Goal: Information Seeking & Learning: Learn about a topic

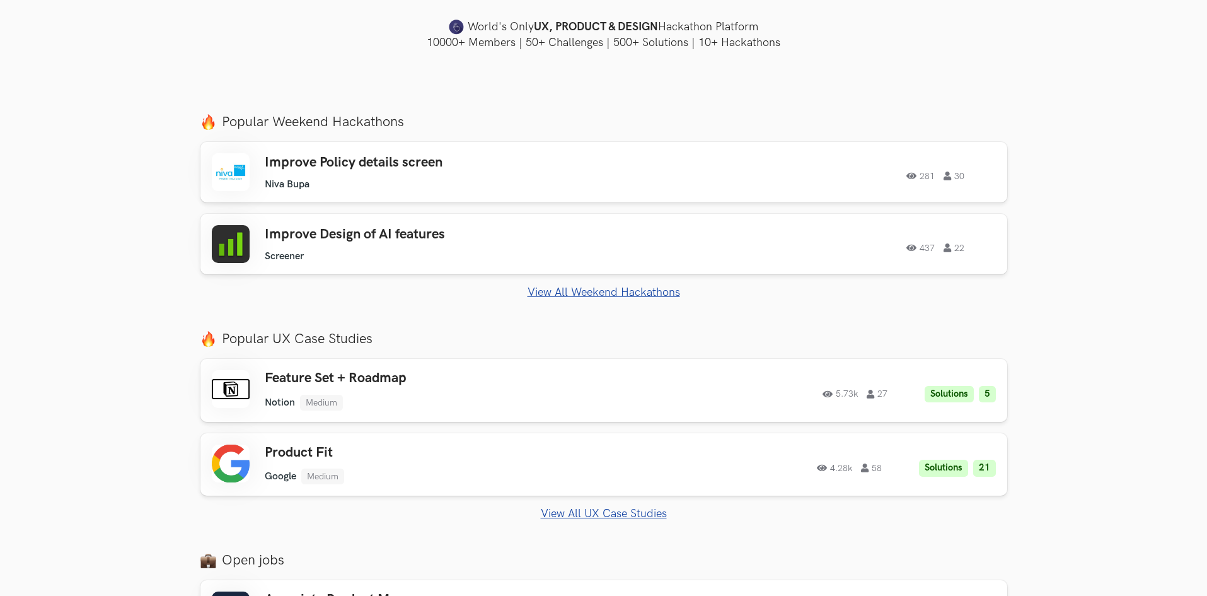
scroll to position [441, 0]
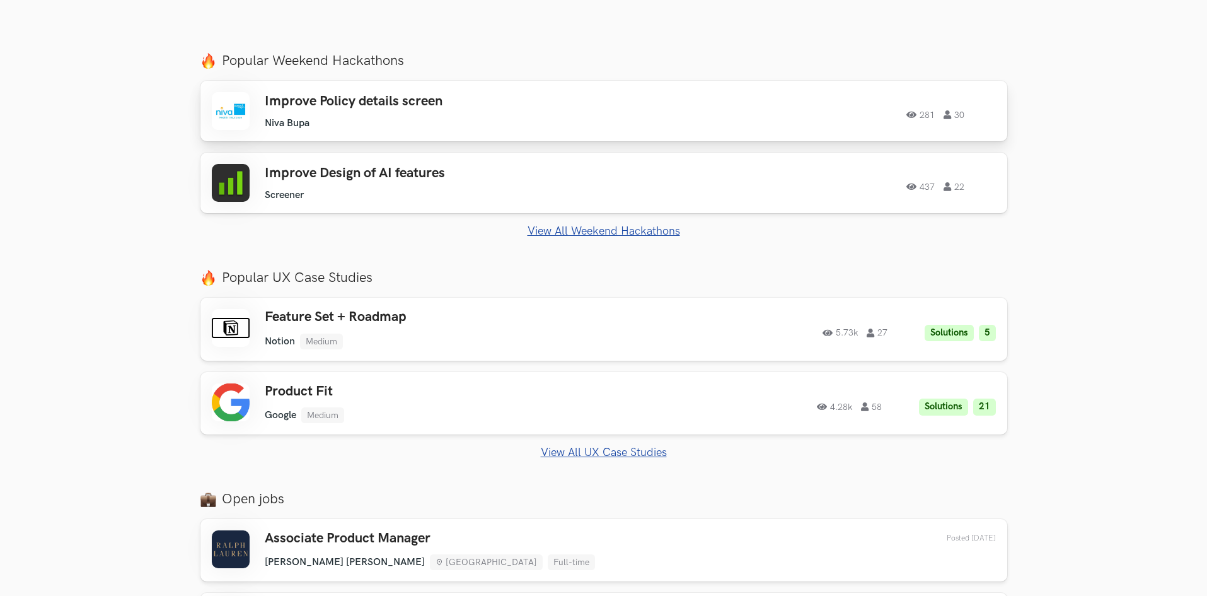
click at [765, 118] on div "281 30" at bounding box center [824, 111] width 343 height 16
click at [396, 170] on h3 "Improve Design of AI features" at bounding box center [444, 173] width 358 height 16
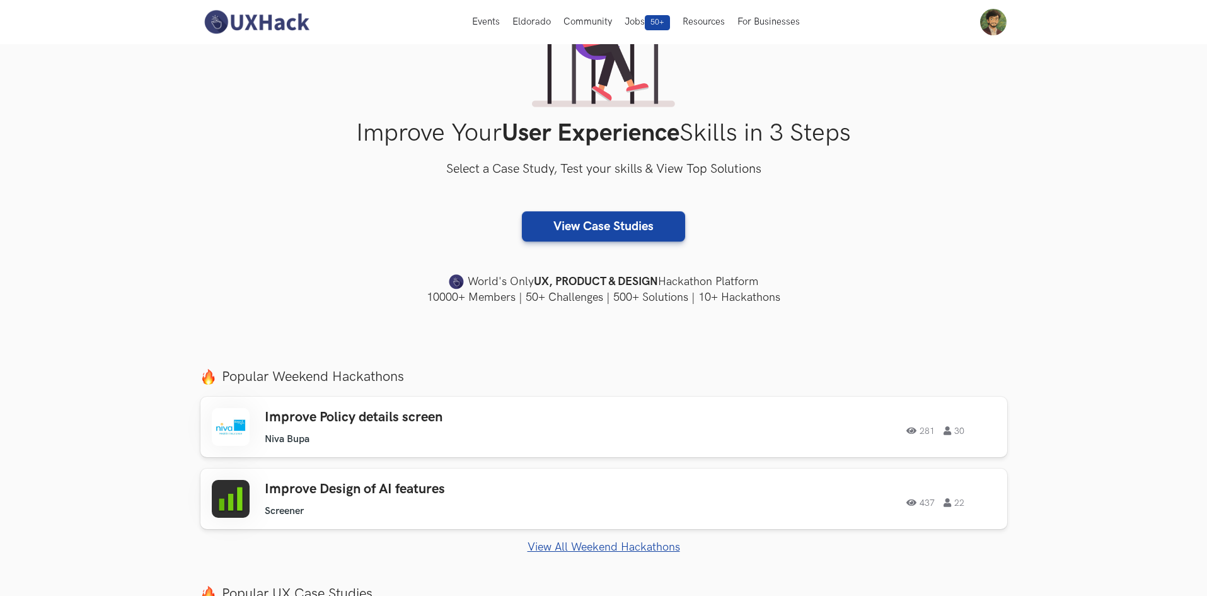
scroll to position [0, 0]
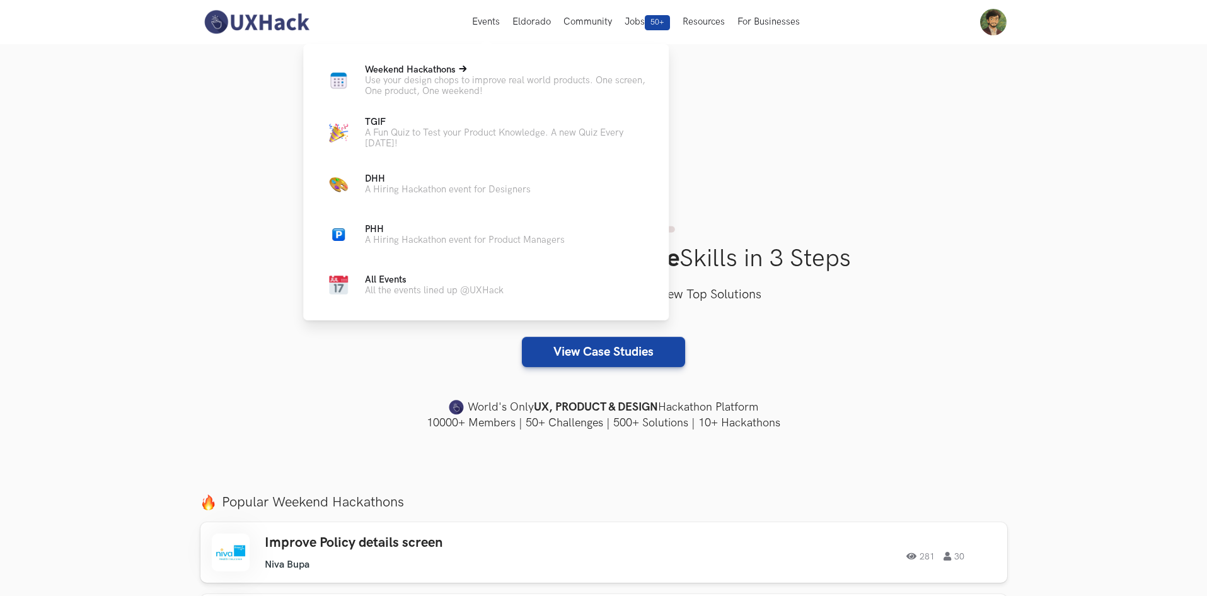
click at [378, 83] on p "Use your design chops to improve real world products. One screen, One product, …" at bounding box center [507, 85] width 284 height 21
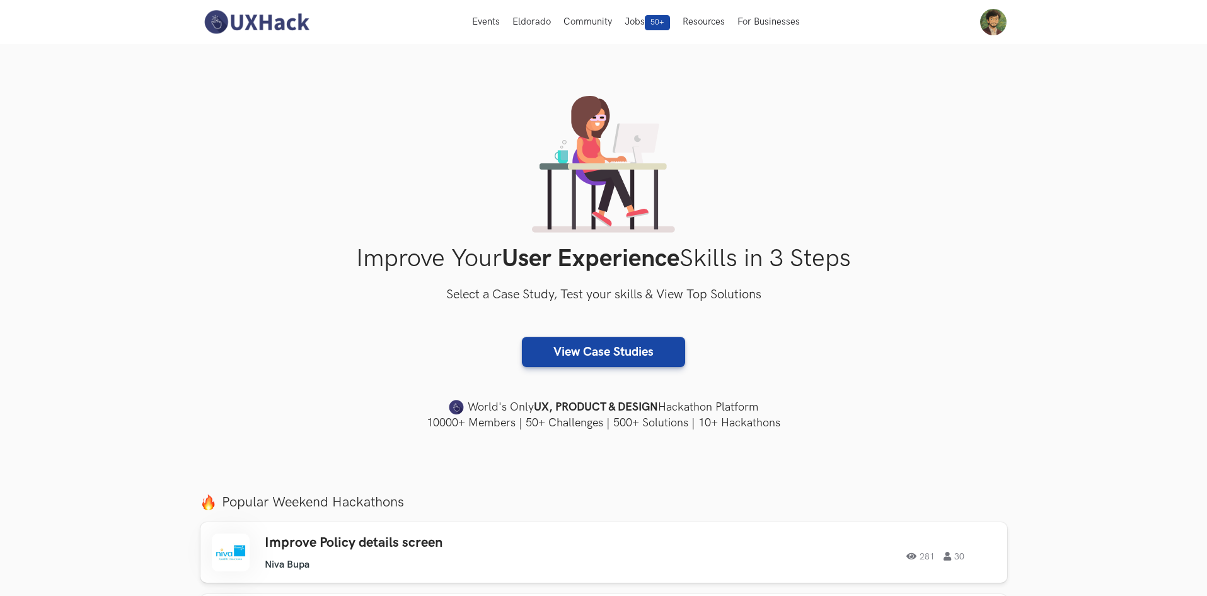
scroll to position [63, 0]
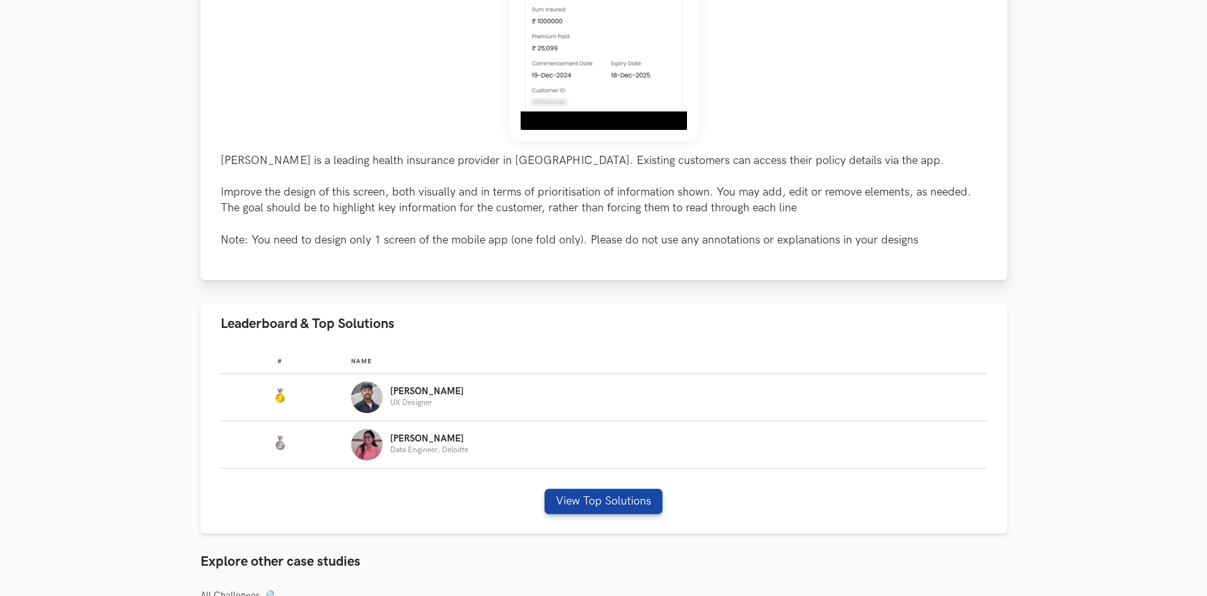
scroll to position [693, 0]
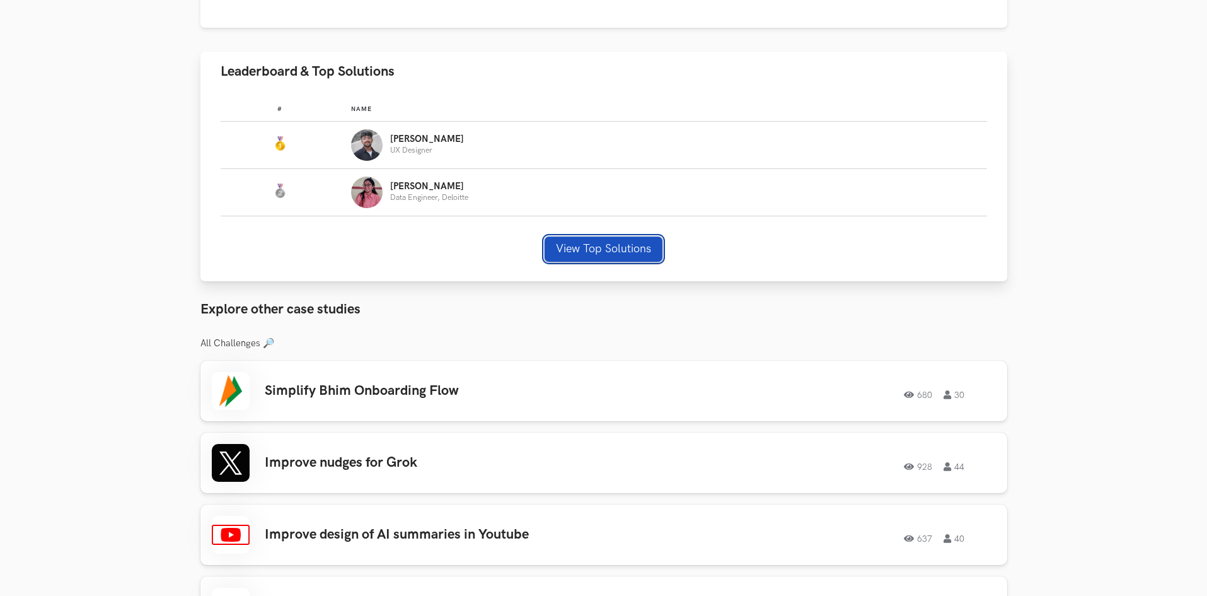
click at [585, 256] on button "View Top Solutions" at bounding box center [603, 248] width 118 height 25
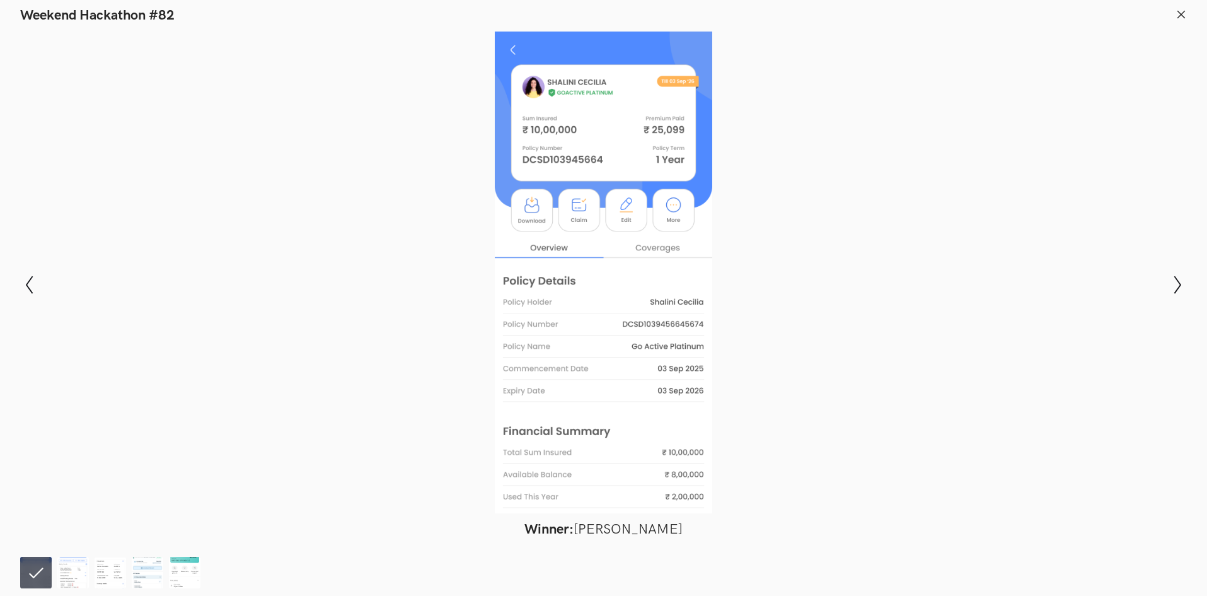
scroll to position [945, 0]
drag, startPoint x: 959, startPoint y: 118, endPoint x: 749, endPoint y: 134, distance: 211.1
click at [960, 118] on div at bounding box center [603, 272] width 1115 height 481
click at [27, 280] on icon "Show previous slide" at bounding box center [29, 284] width 18 height 18
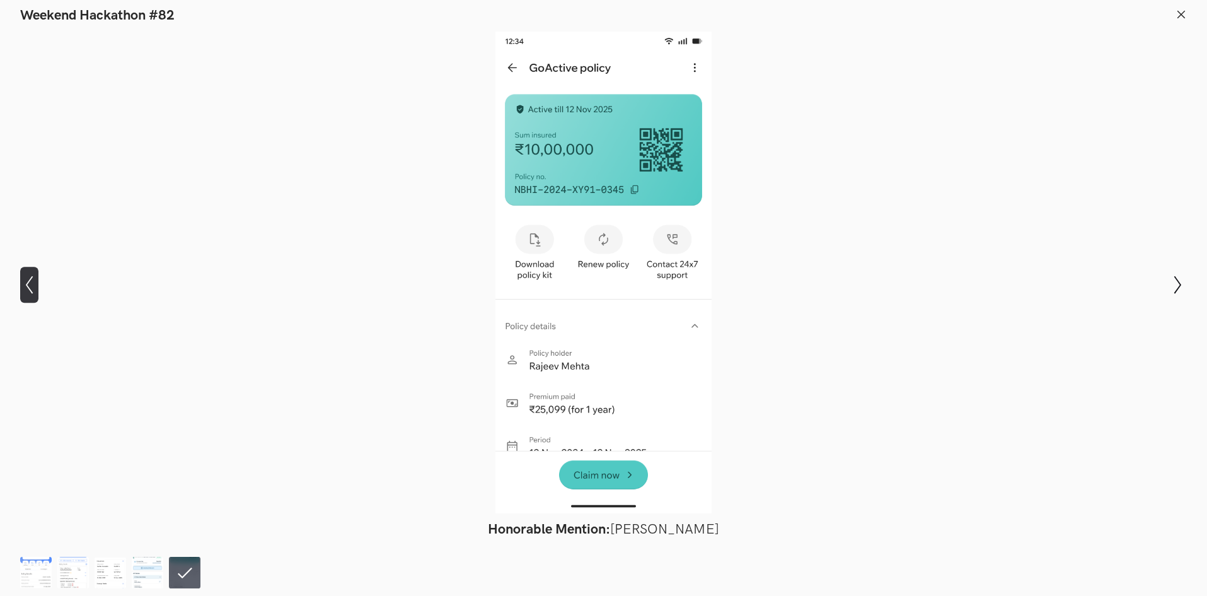
click at [27, 280] on icon "Show previous slide" at bounding box center [29, 284] width 18 height 18
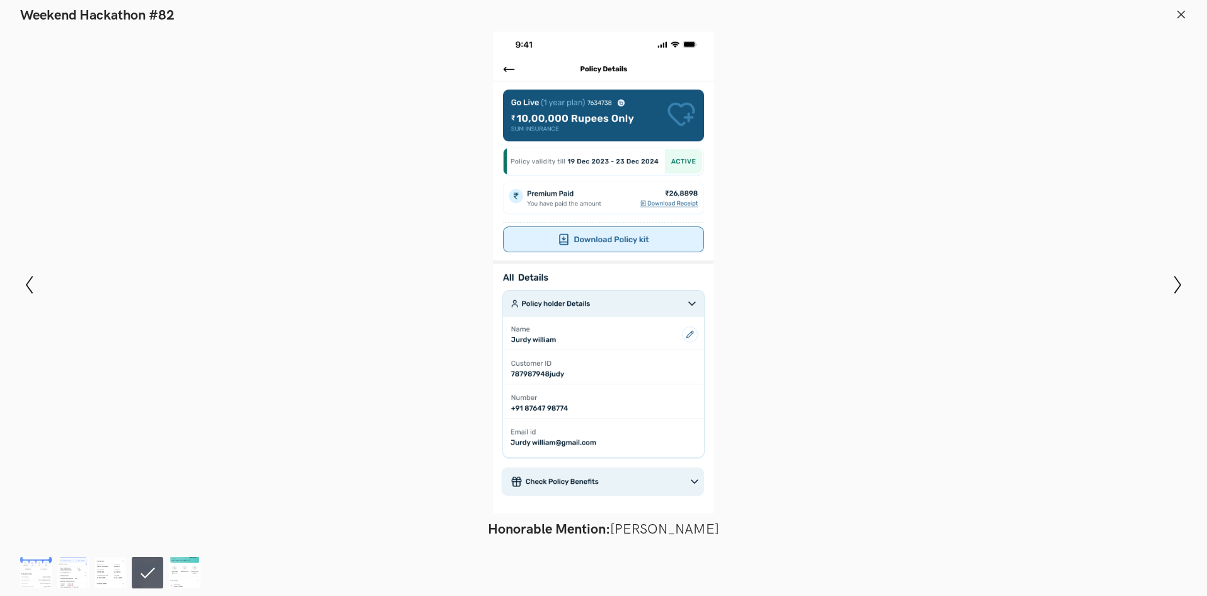
click at [1181, 18] on icon at bounding box center [1180, 14] width 11 height 11
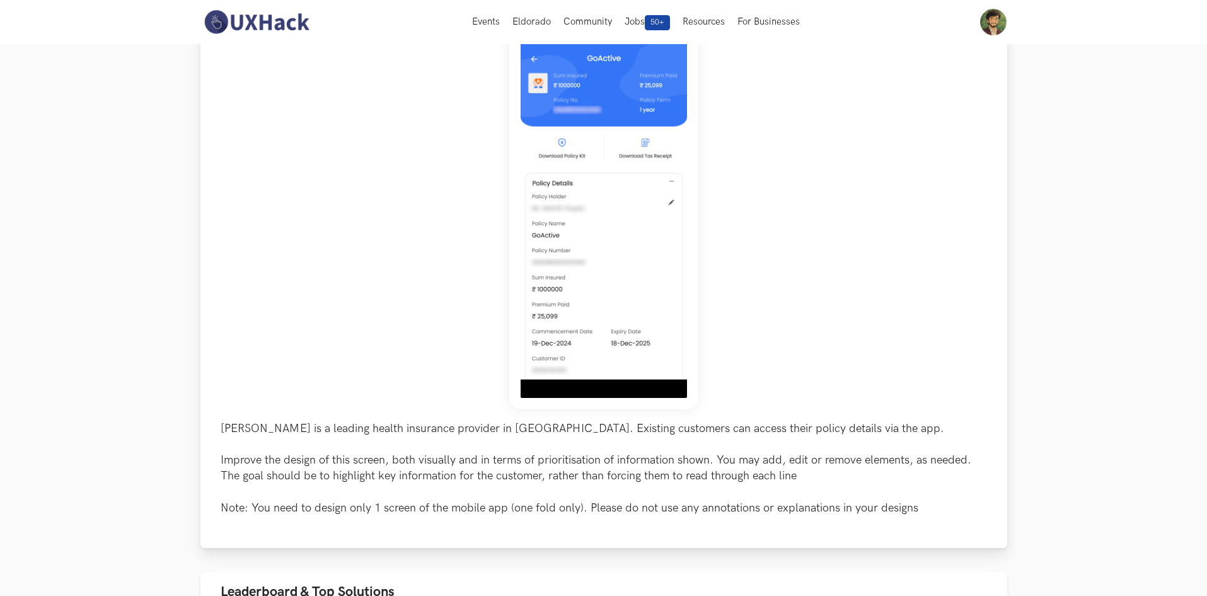
scroll to position [0, 0]
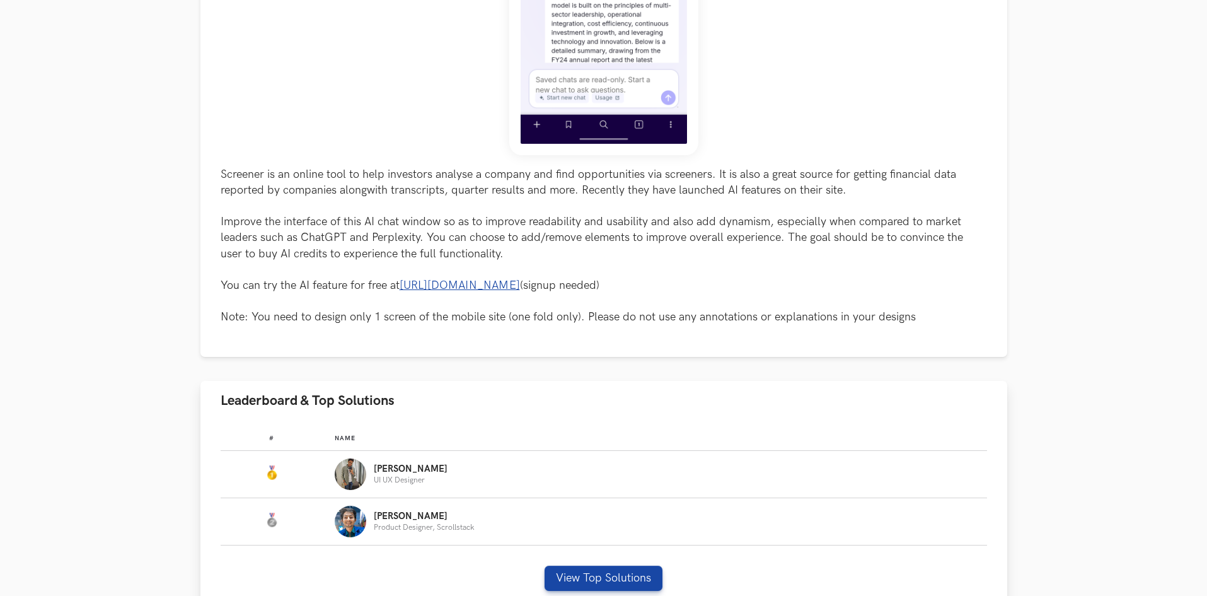
scroll to position [504, 0]
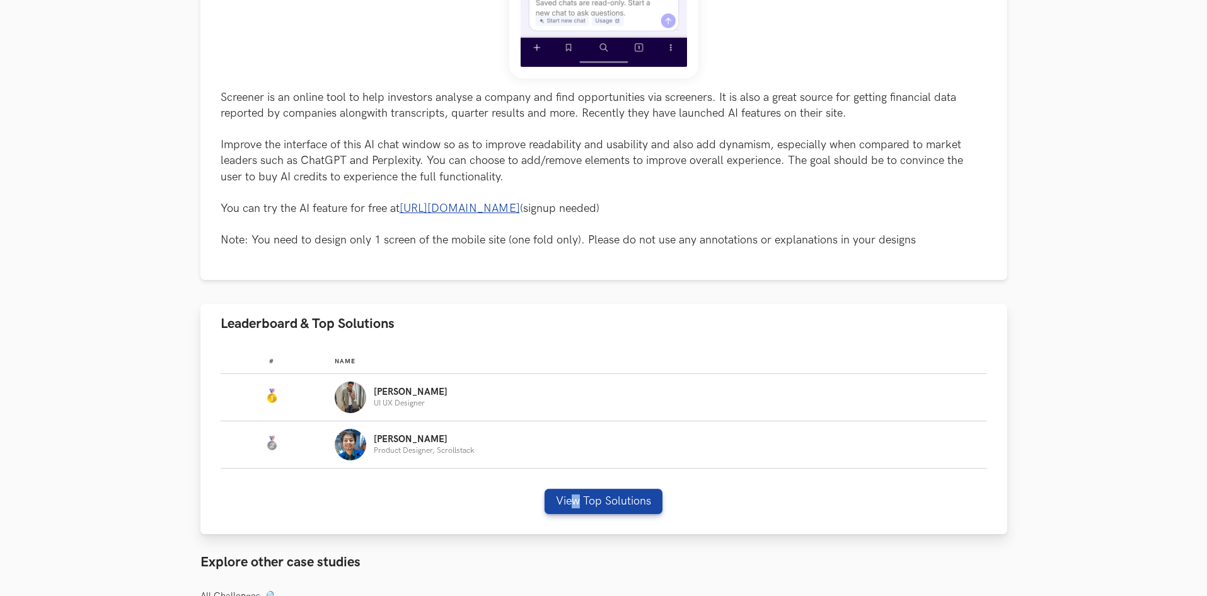
click at [577, 485] on div "# Name #: Name: [PERSON_NAME] UX Designer #: Name: [PERSON_NAME] Product Design…" at bounding box center [603, 438] width 807 height 190
click at [584, 501] on button "View Top Solutions" at bounding box center [603, 500] width 118 height 25
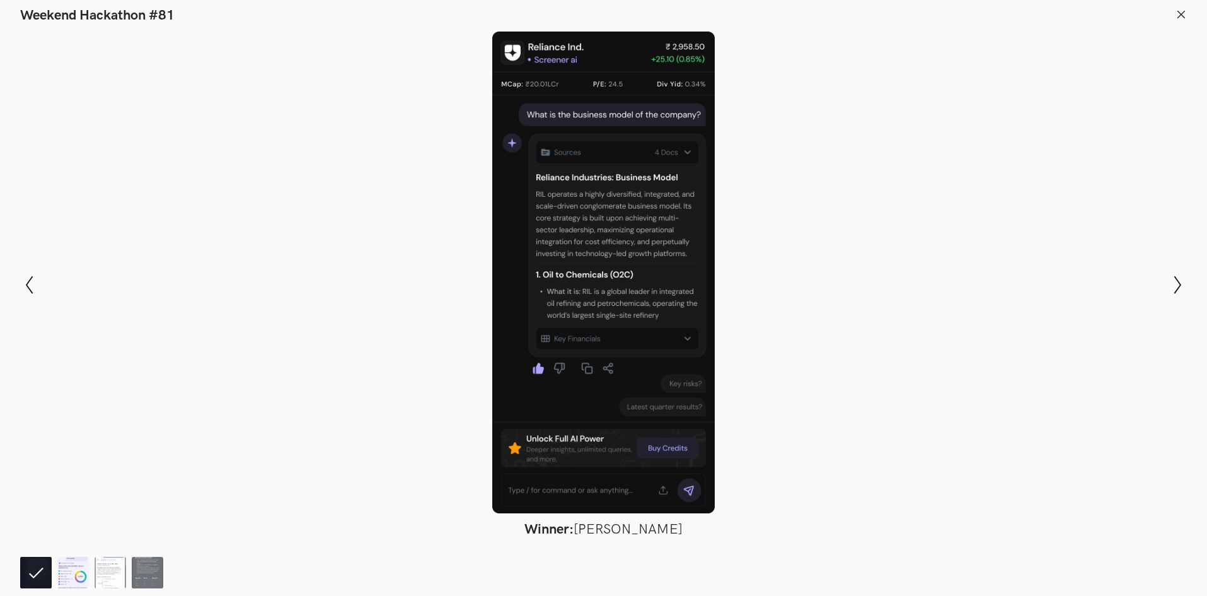
click at [83, 579] on img at bounding box center [73, 572] width 32 height 32
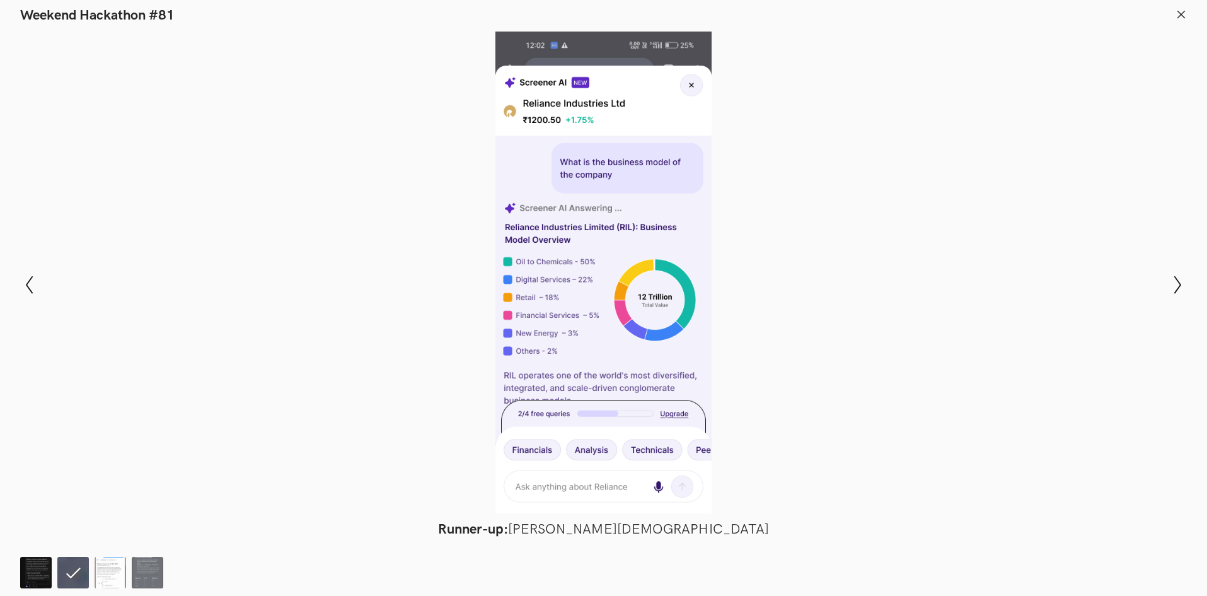
click at [23, 577] on img at bounding box center [36, 572] width 32 height 32
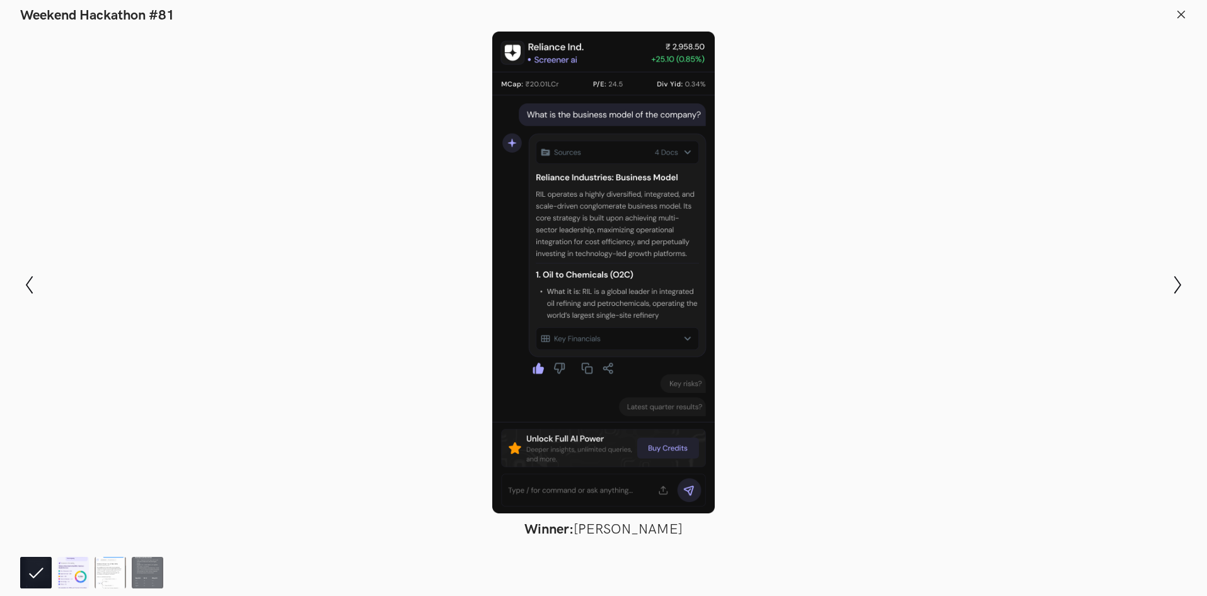
click at [72, 569] on img at bounding box center [73, 572] width 32 height 32
click at [49, 586] on footer at bounding box center [603, 570] width 1207 height 50
click at [78, 565] on img at bounding box center [73, 572] width 32 height 32
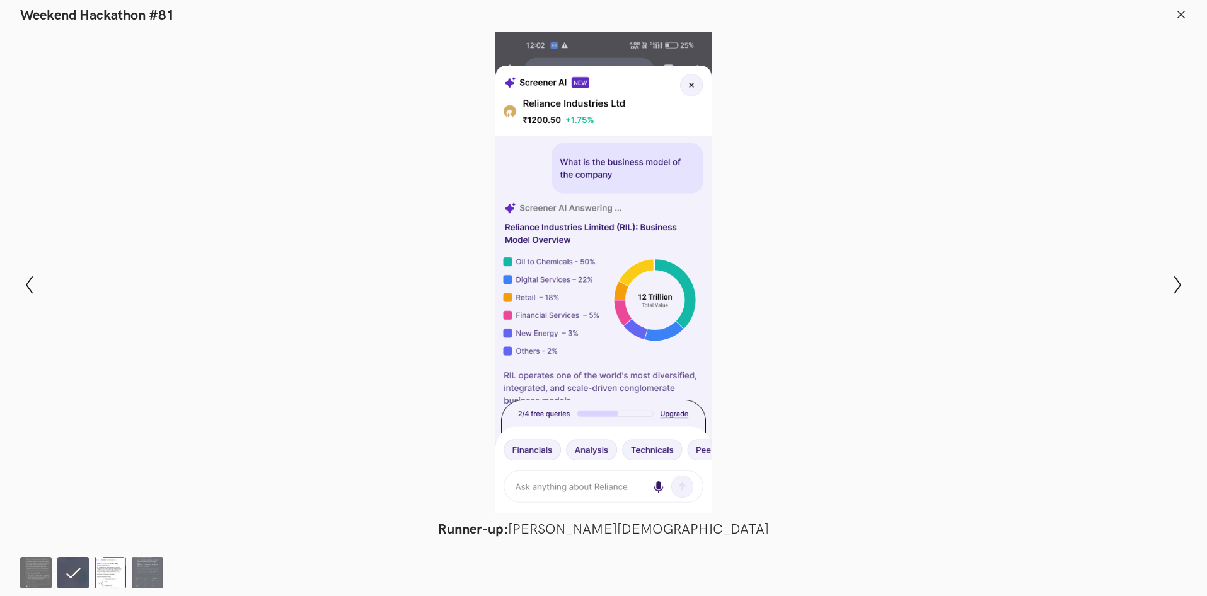
click at [117, 570] on img at bounding box center [111, 572] width 32 height 32
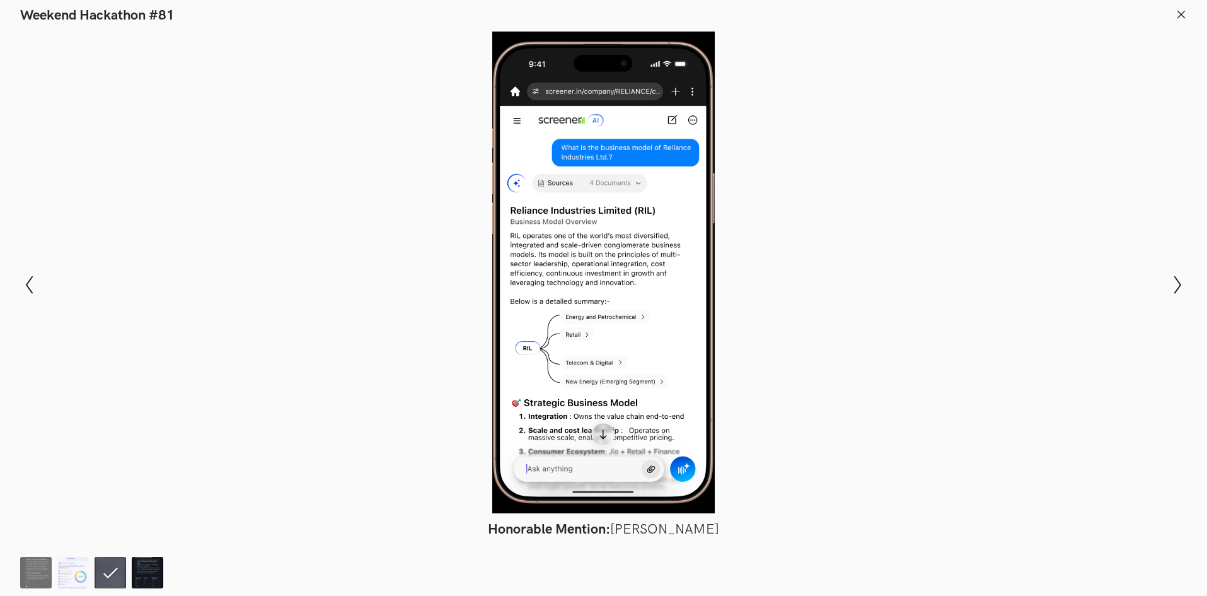
click at [137, 568] on img at bounding box center [148, 572] width 32 height 32
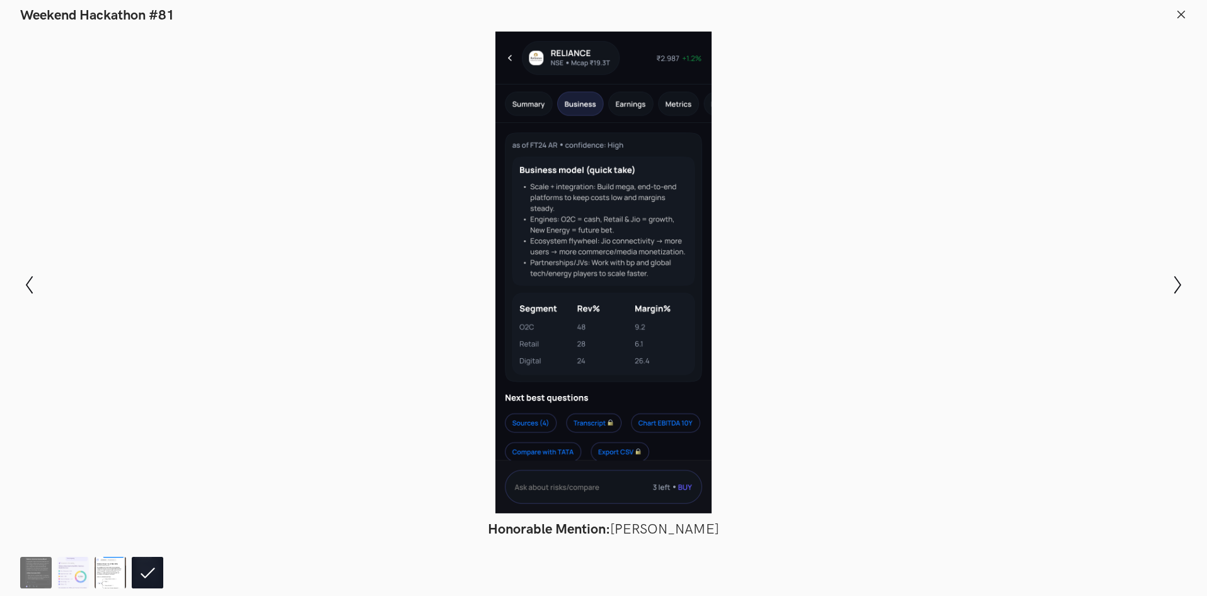
click at [108, 579] on img at bounding box center [111, 572] width 32 height 32
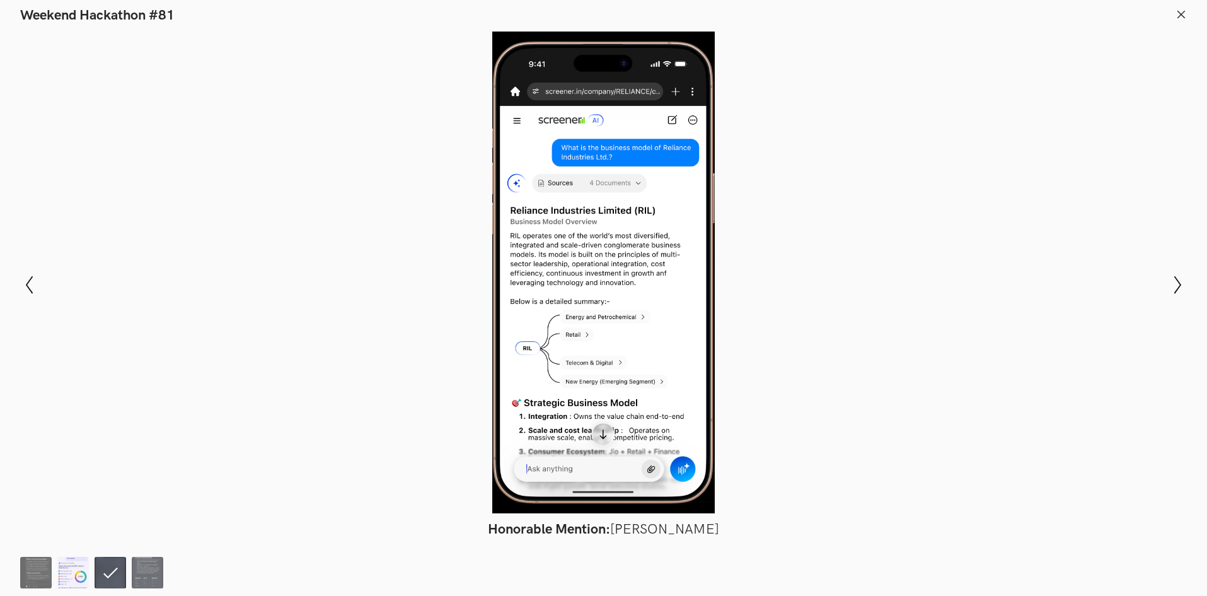
click at [74, 577] on img at bounding box center [73, 572] width 32 height 32
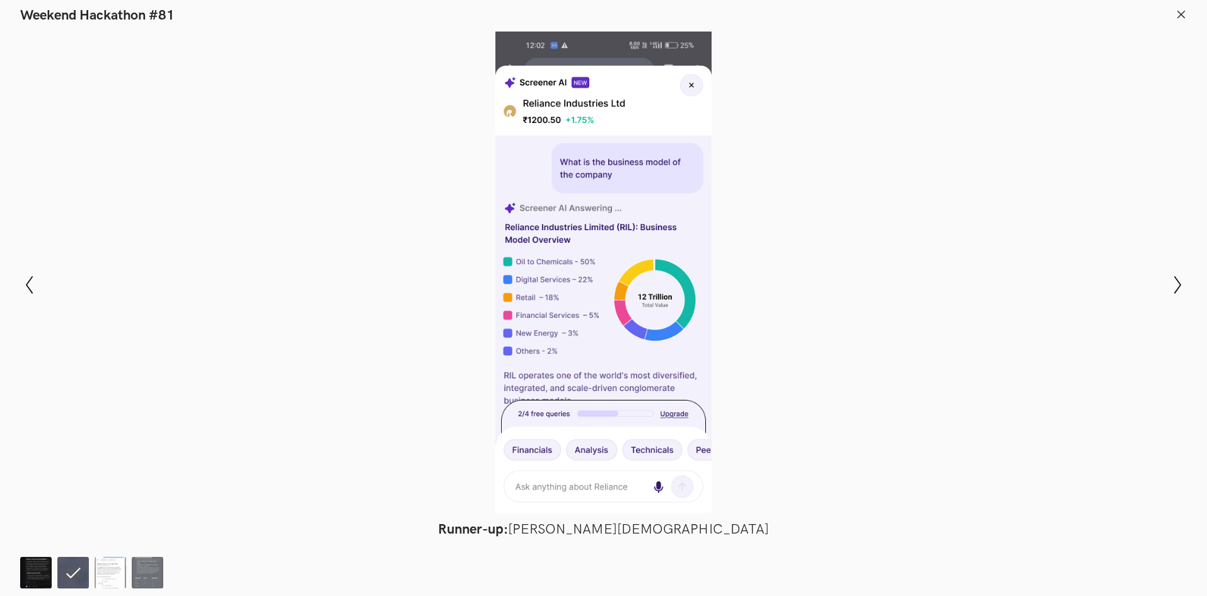
click at [37, 570] on img at bounding box center [36, 572] width 32 height 32
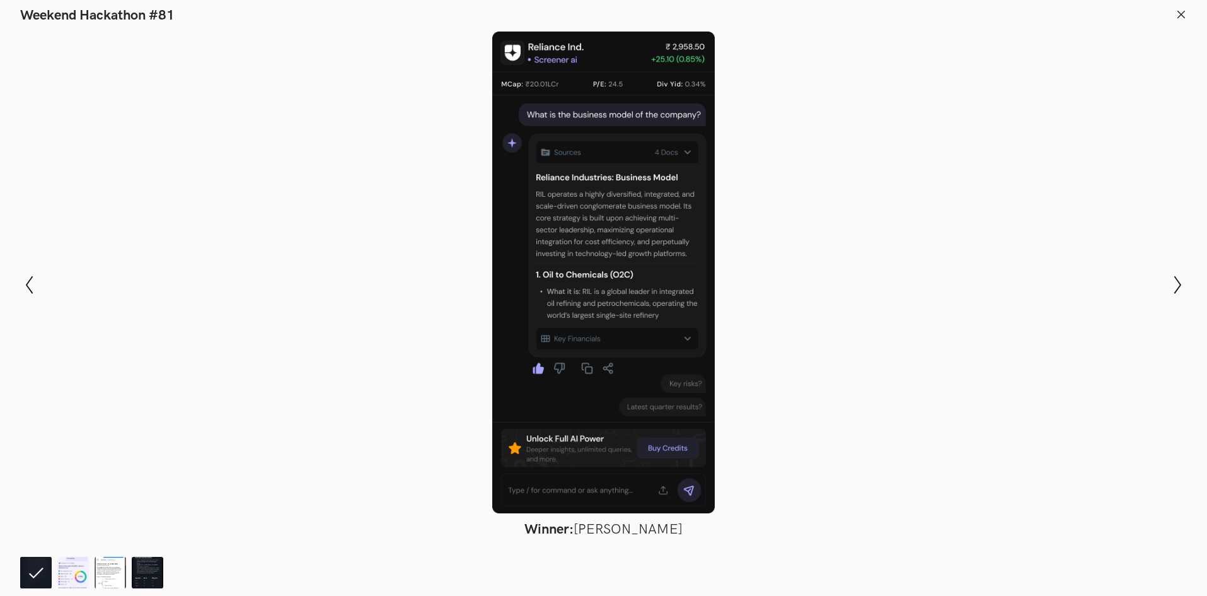
click at [1175, 12] on header "Weekend Hackathon #81" at bounding box center [603, 12] width 1207 height 24
click at [1166, 17] on header "Weekend Hackathon #81" at bounding box center [603, 12] width 1207 height 24
click at [1168, 20] on header "Weekend Hackathon #81" at bounding box center [603, 12] width 1207 height 24
click at [1153, 21] on header "Weekend Hackathon #81" at bounding box center [603, 12] width 1207 height 24
click at [1184, 14] on icon at bounding box center [1180, 14] width 11 height 11
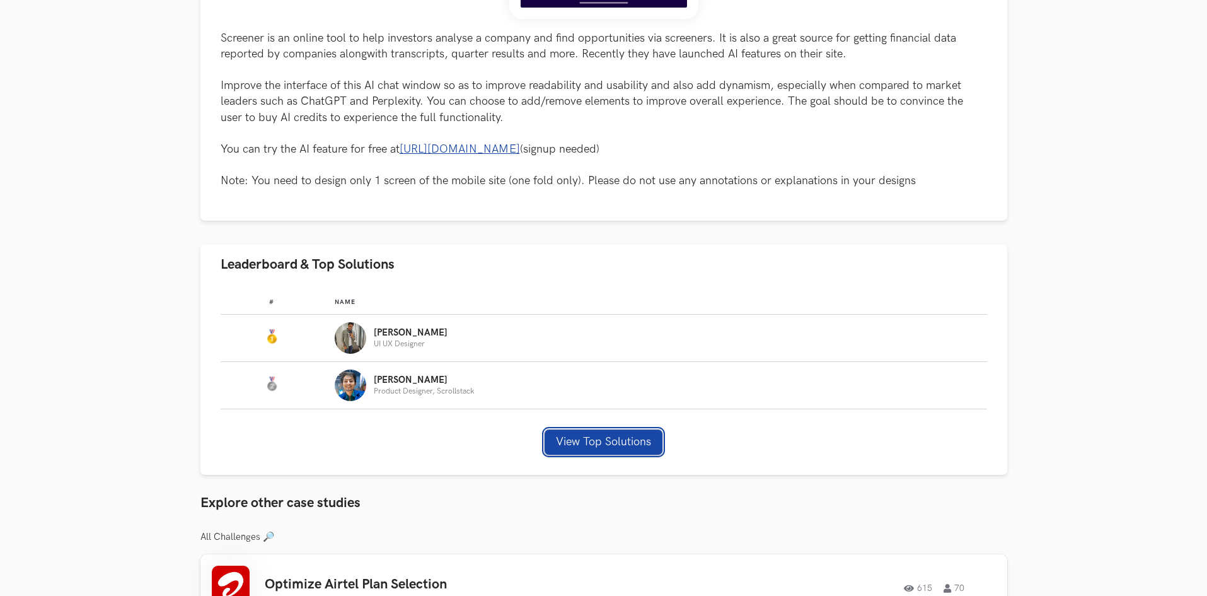
scroll to position [567, 0]
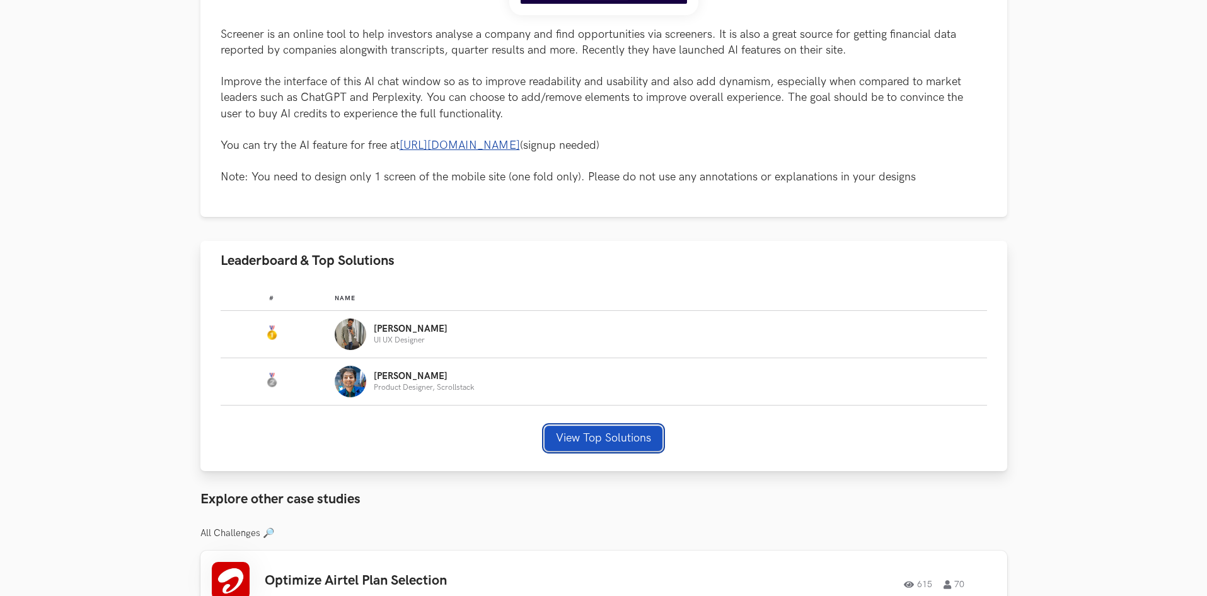
click at [584, 439] on button "View Top Solutions" at bounding box center [603, 437] width 118 height 25
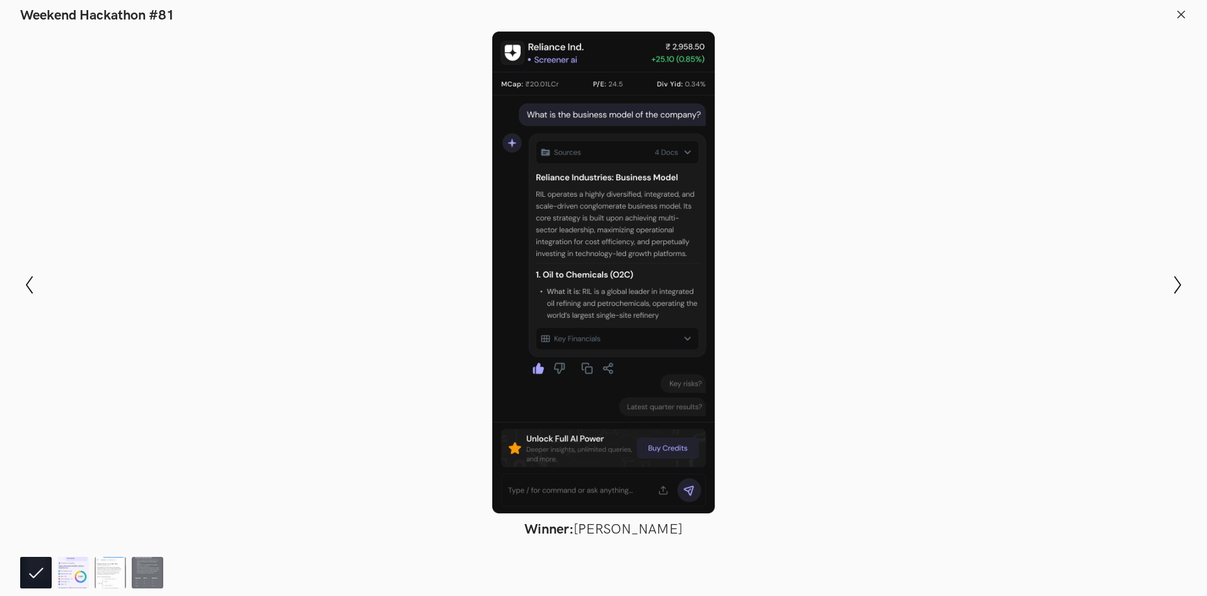
click at [72, 563] on img at bounding box center [73, 572] width 32 height 32
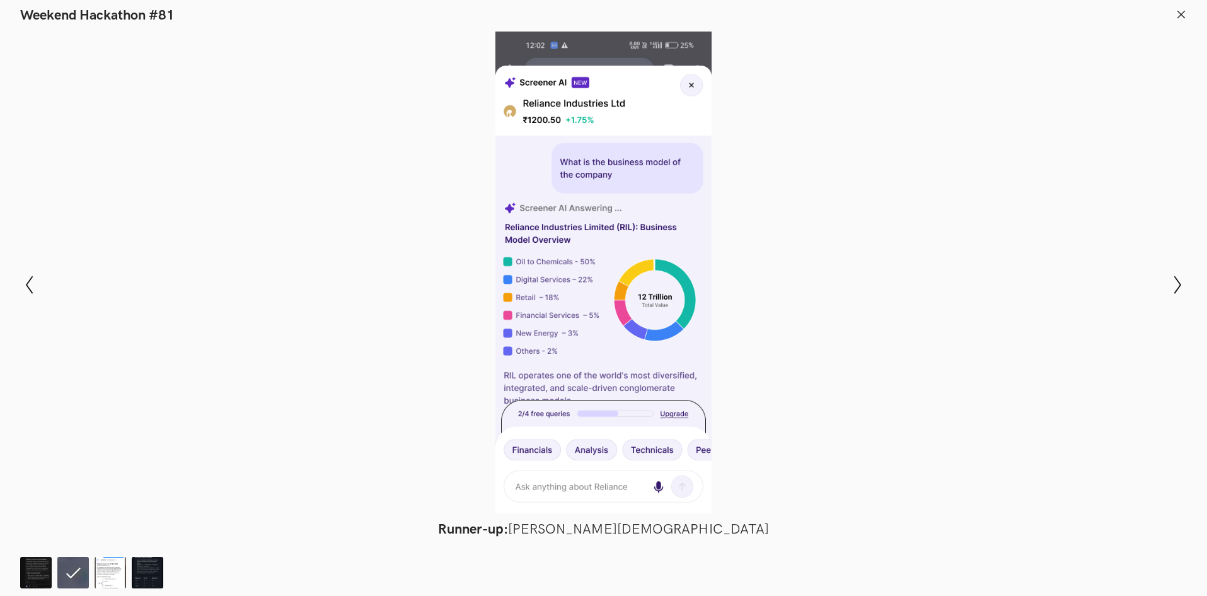
click at [585, 383] on div at bounding box center [603, 272] width 1115 height 481
click at [1183, 16] on line at bounding box center [1181, 14] width 7 height 7
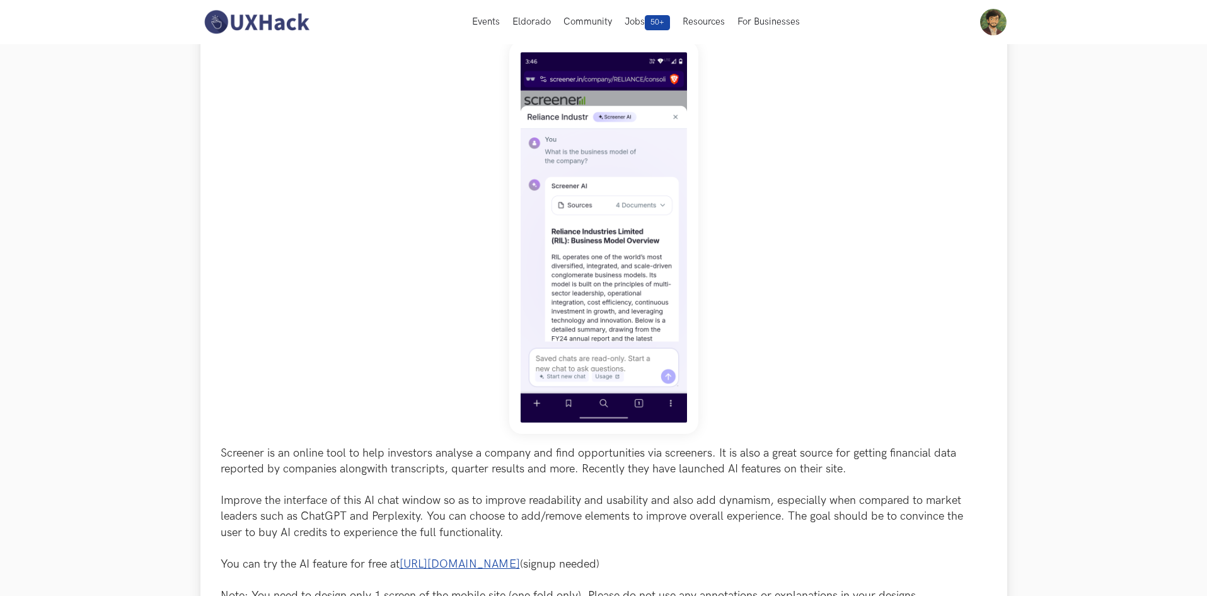
scroll to position [0, 0]
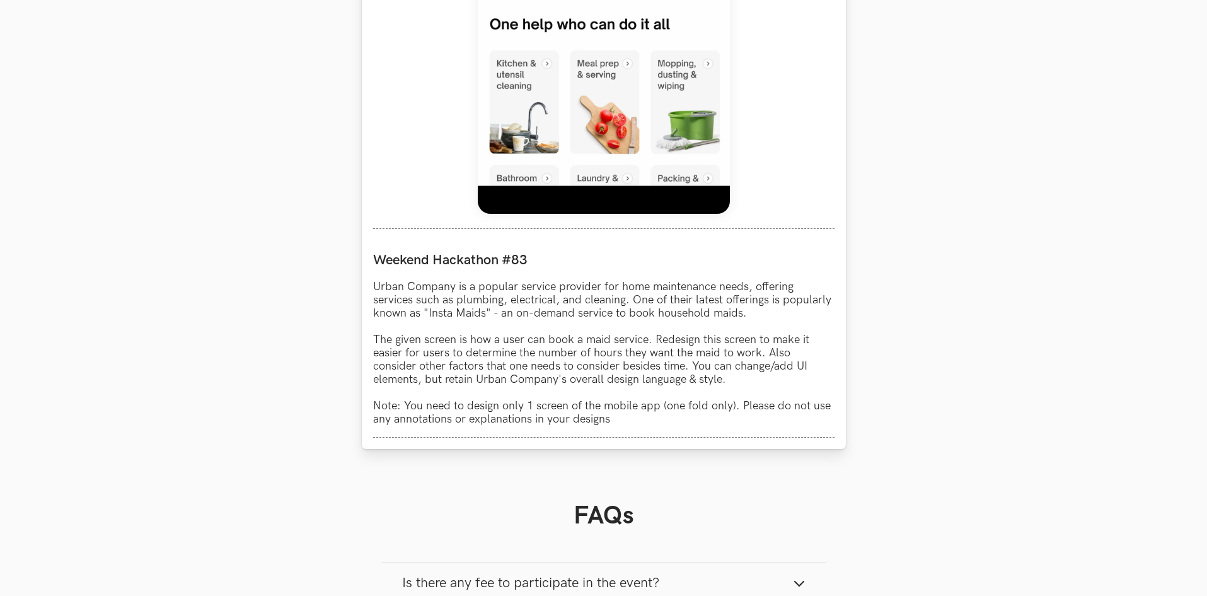
scroll to position [945, 0]
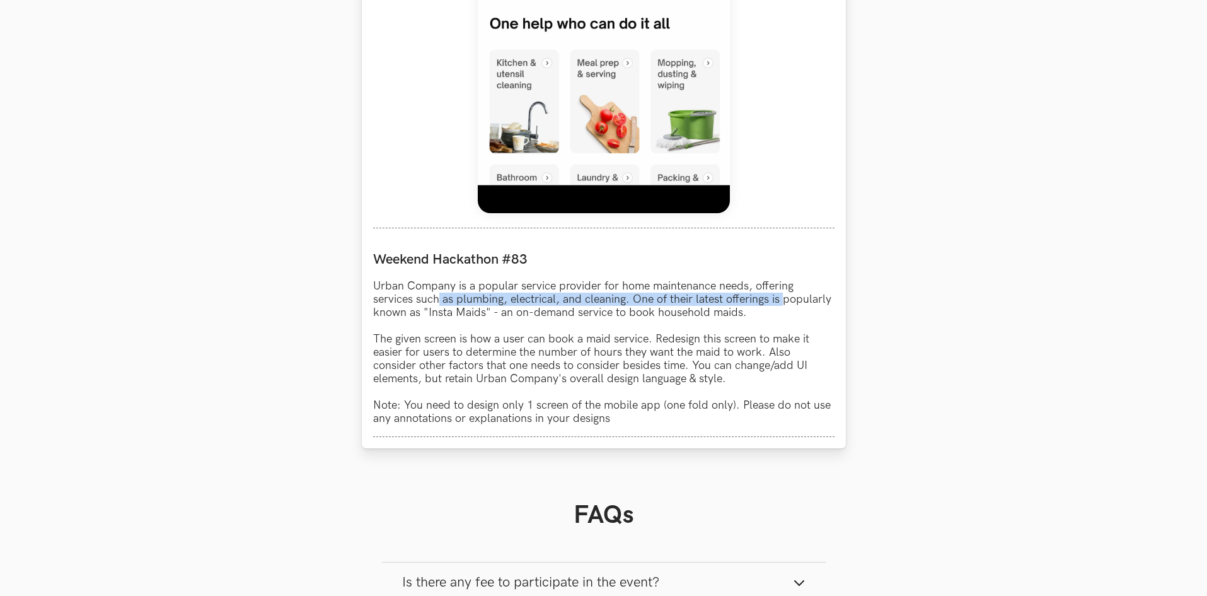
drag, startPoint x: 461, startPoint y: 303, endPoint x: 784, endPoint y: 304, distance: 322.7
click at [784, 304] on p "Urban Company is a popular service provider for home maintenance needs, offerin…" at bounding box center [603, 352] width 461 height 146
click at [470, 333] on p "Urban Company is a popular service provider for home maintenance needs, offerin…" at bounding box center [603, 352] width 461 height 146
drag, startPoint x: 439, startPoint y: 311, endPoint x: 551, endPoint y: 311, distance: 112.2
click at [551, 311] on p "Urban Company is a popular service provider for home maintenance needs, offerin…" at bounding box center [603, 352] width 461 height 146
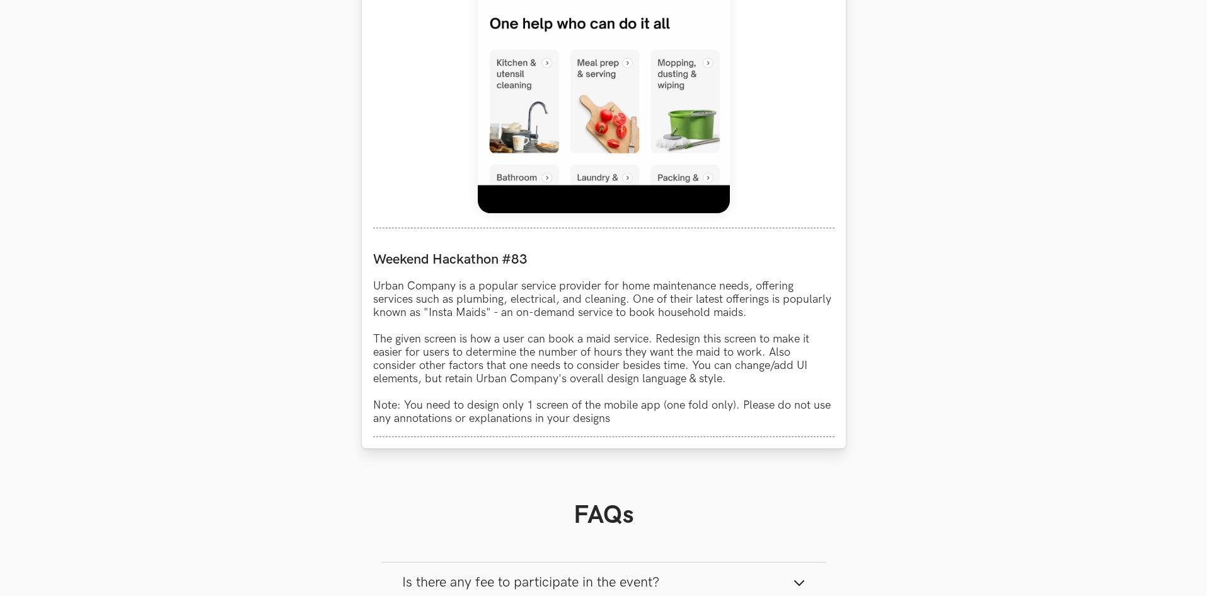
click at [599, 310] on p "Urban Company is a popular service provider for home maintenance needs, offerin…" at bounding box center [603, 352] width 461 height 146
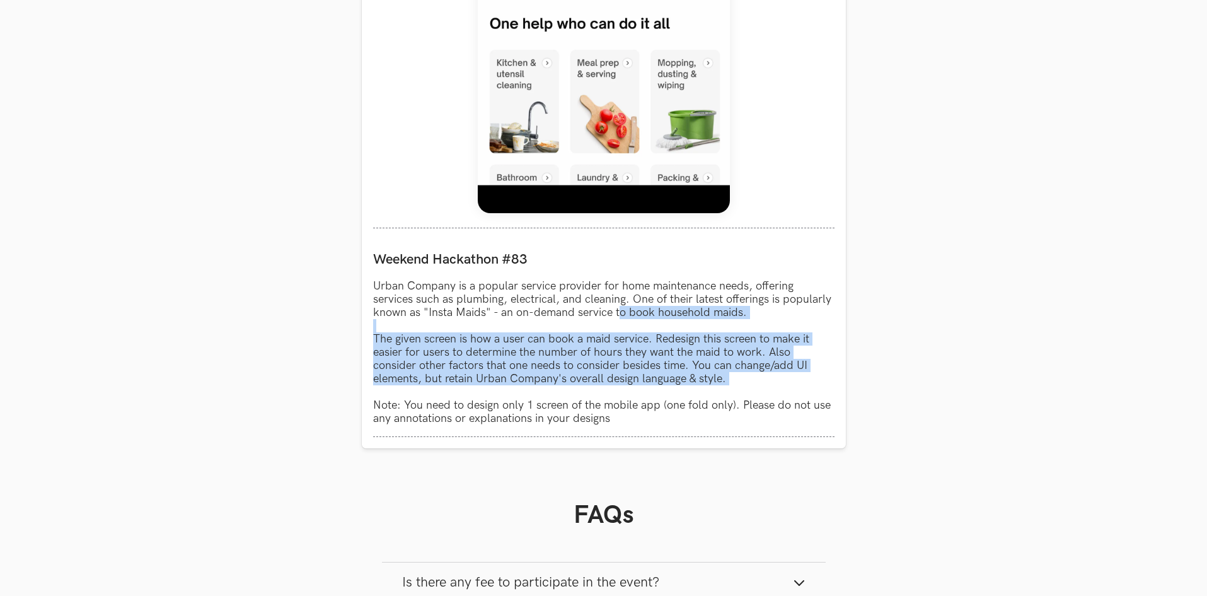
drag, startPoint x: 901, startPoint y: 384, endPoint x: 955, endPoint y: 393, distance: 54.4
click at [955, 393] on section "Weekend Hackathons One screen, one product, one weekend Use your design chops t…" at bounding box center [603, 35] width 1207 height 1872
click at [398, 346] on p "Urban Company is a popular service provider for home maintenance needs, offerin…" at bounding box center [603, 352] width 461 height 146
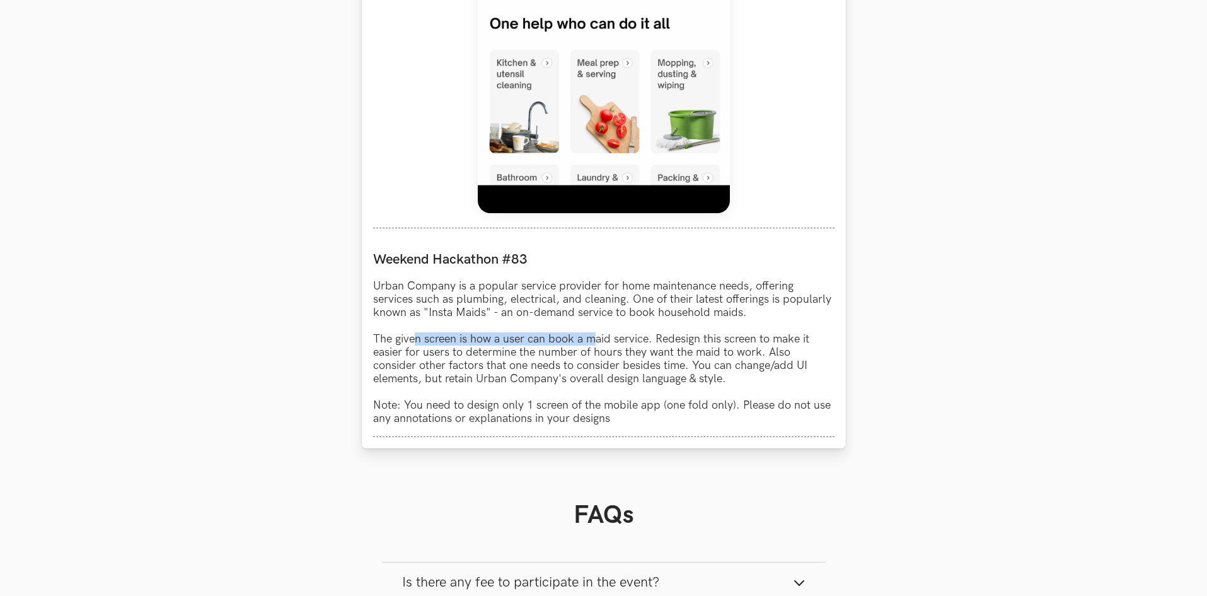
drag, startPoint x: 413, startPoint y: 341, endPoint x: 593, endPoint y: 338, distance: 180.3
click at [593, 338] on p "Urban Company is a popular service provider for home maintenance needs, offerin…" at bounding box center [603, 352] width 461 height 146
click at [606, 341] on p "Urban Company is a popular service provider for home maintenance needs, offerin…" at bounding box center [603, 352] width 461 height 146
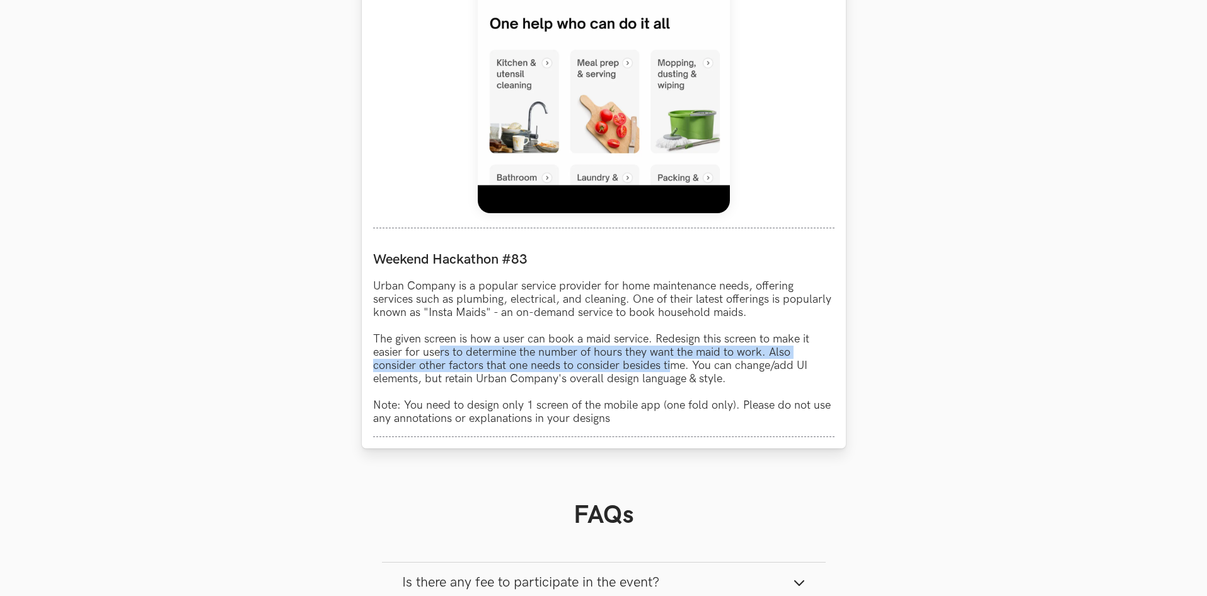
drag, startPoint x: 439, startPoint y: 355, endPoint x: 672, endPoint y: 364, distance: 233.3
click at [672, 364] on p "Urban Company is a popular service provider for home maintenance needs, offerin…" at bounding box center [603, 352] width 461 height 146
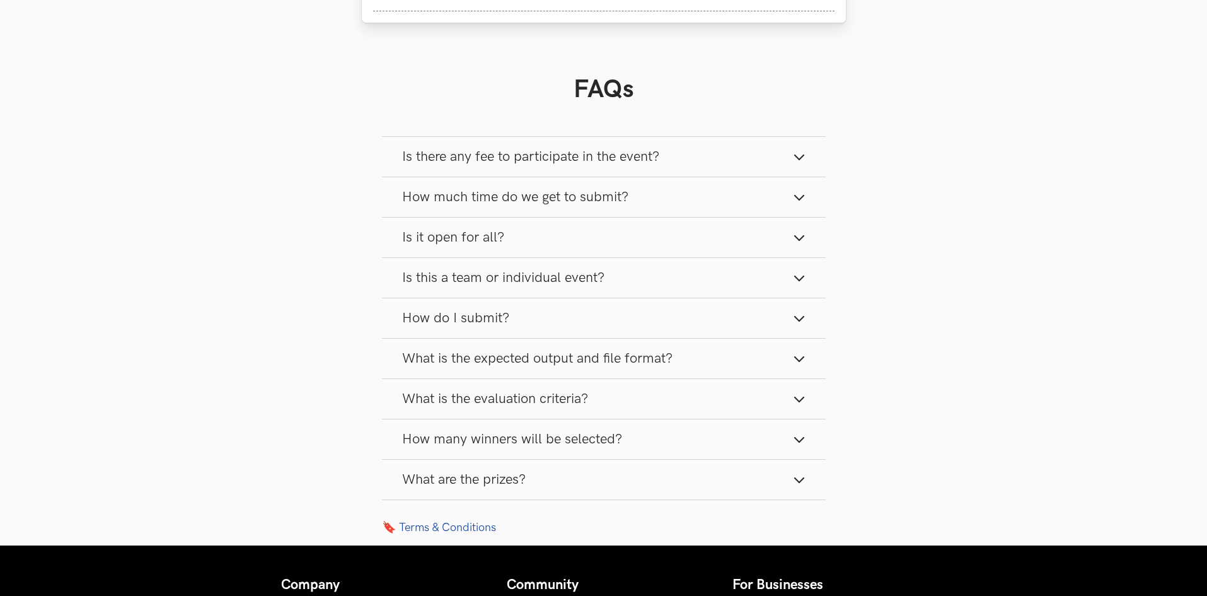
scroll to position [1373, 0]
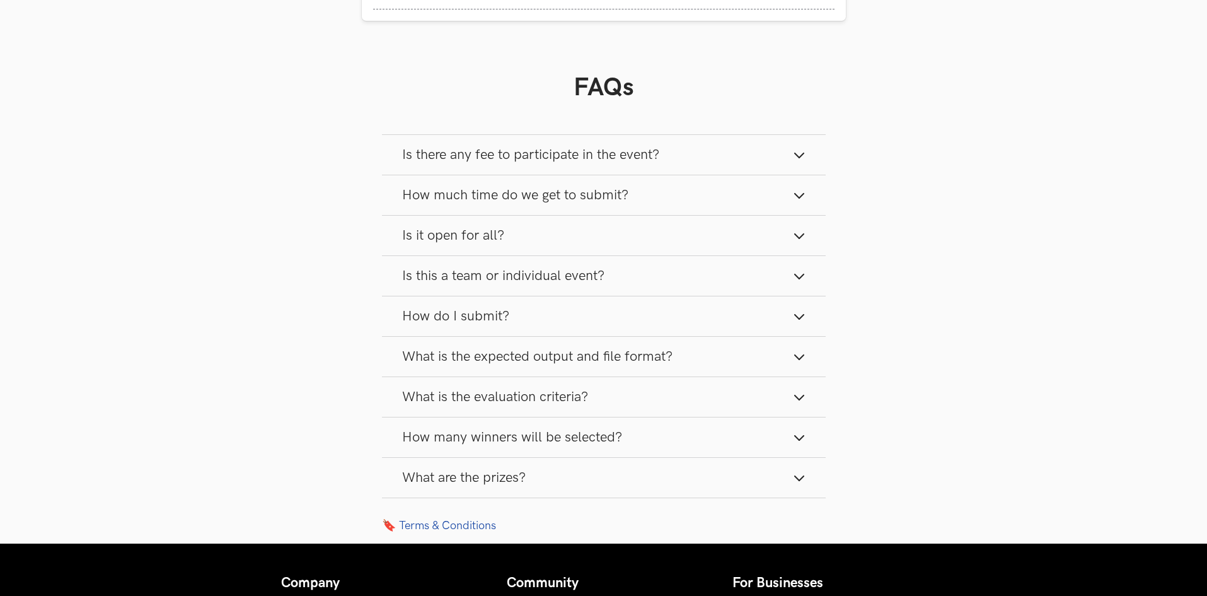
click at [501, 196] on span "How much time do we get to submit?" at bounding box center [515, 195] width 226 height 17
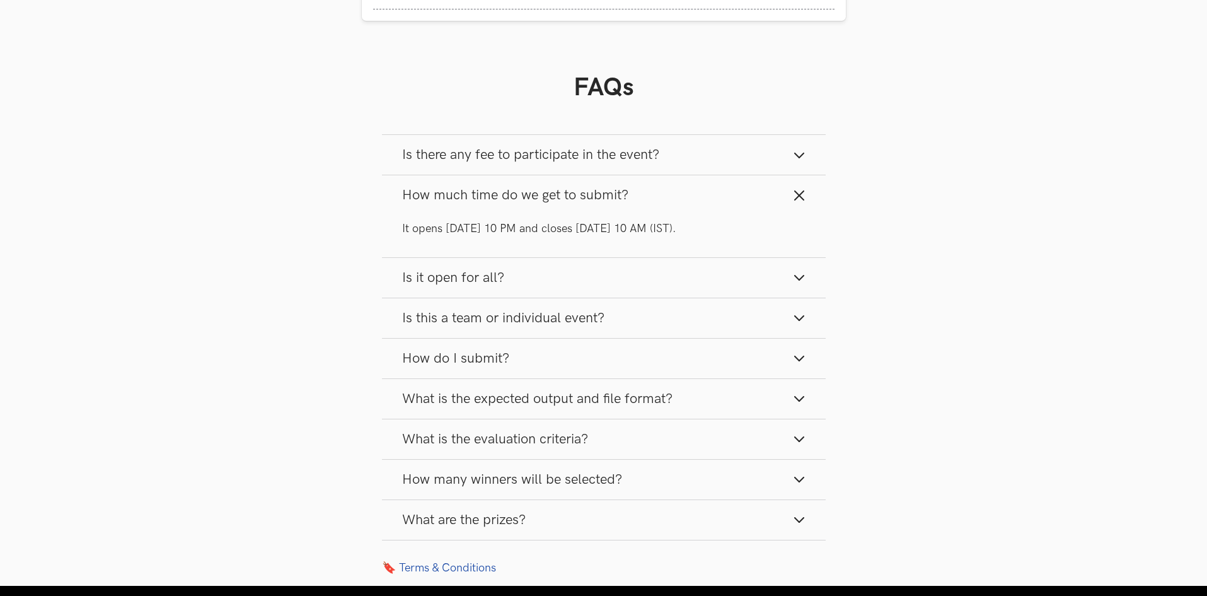
click at [501, 196] on span "How much time do we get to submit?" at bounding box center [515, 195] width 226 height 17
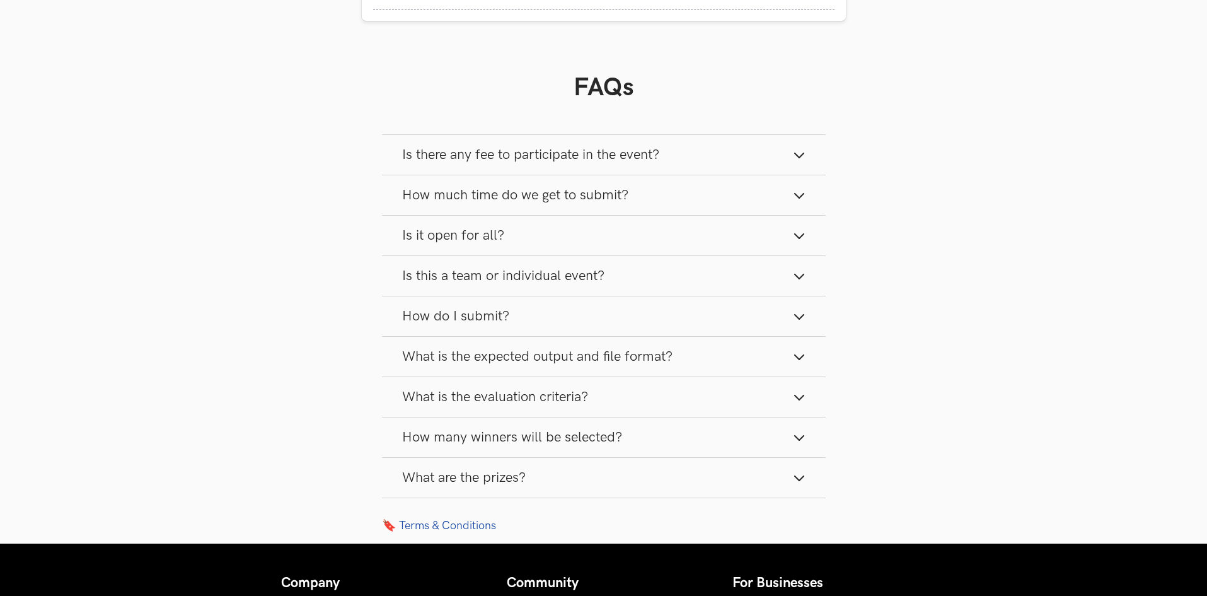
click at [484, 238] on span "Is it open for all?" at bounding box center [453, 235] width 102 height 17
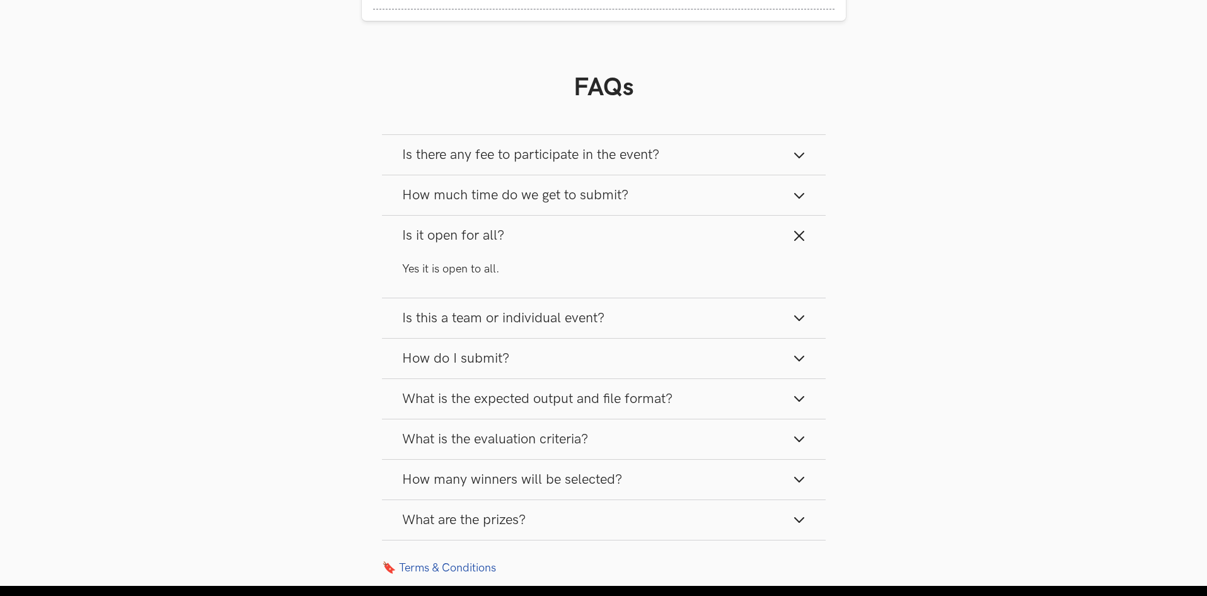
click at [484, 238] on span "Is it open for all?" at bounding box center [453, 235] width 102 height 17
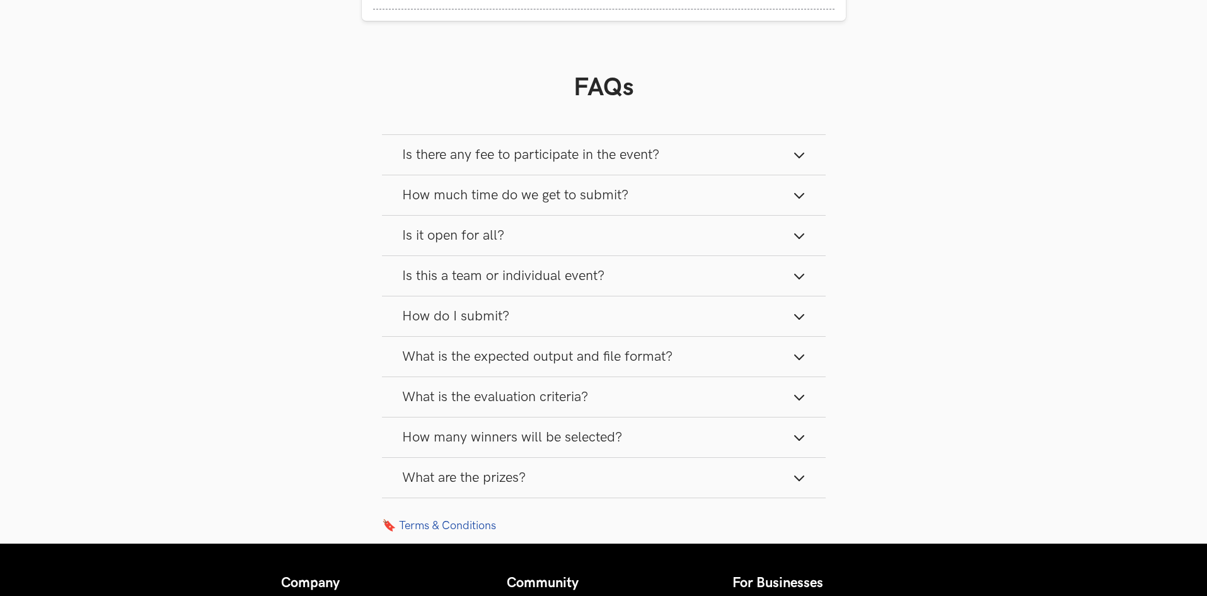
click at [422, 397] on span "What is the evaluation criteria?" at bounding box center [495, 396] width 186 height 17
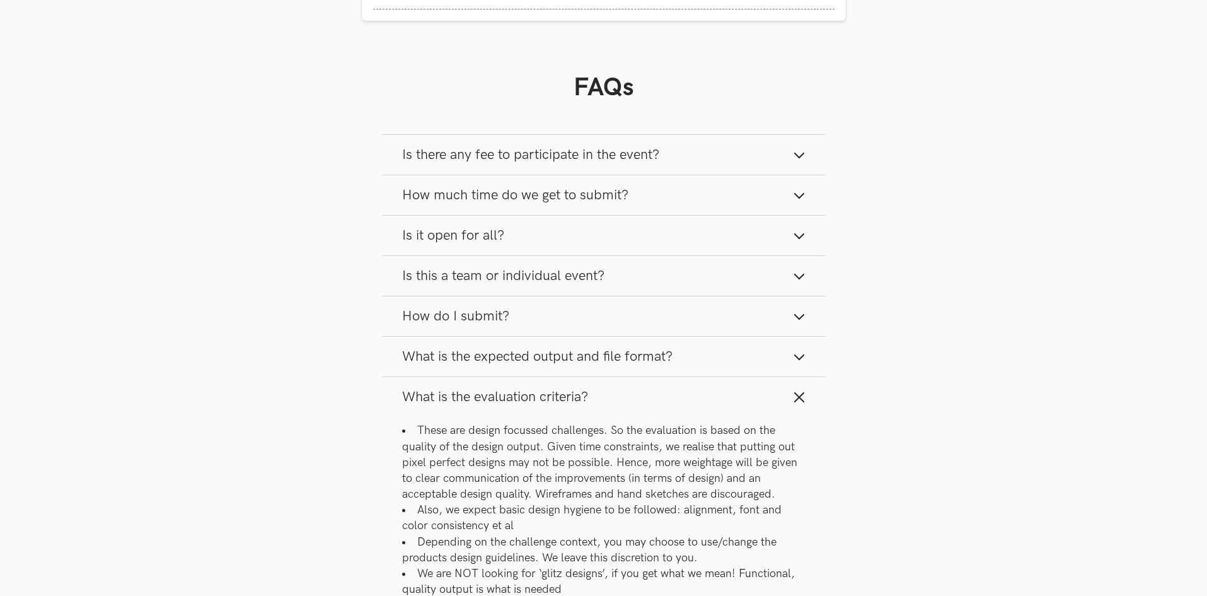
click at [422, 397] on span "What is the evaluation criteria?" at bounding box center [495, 396] width 186 height 17
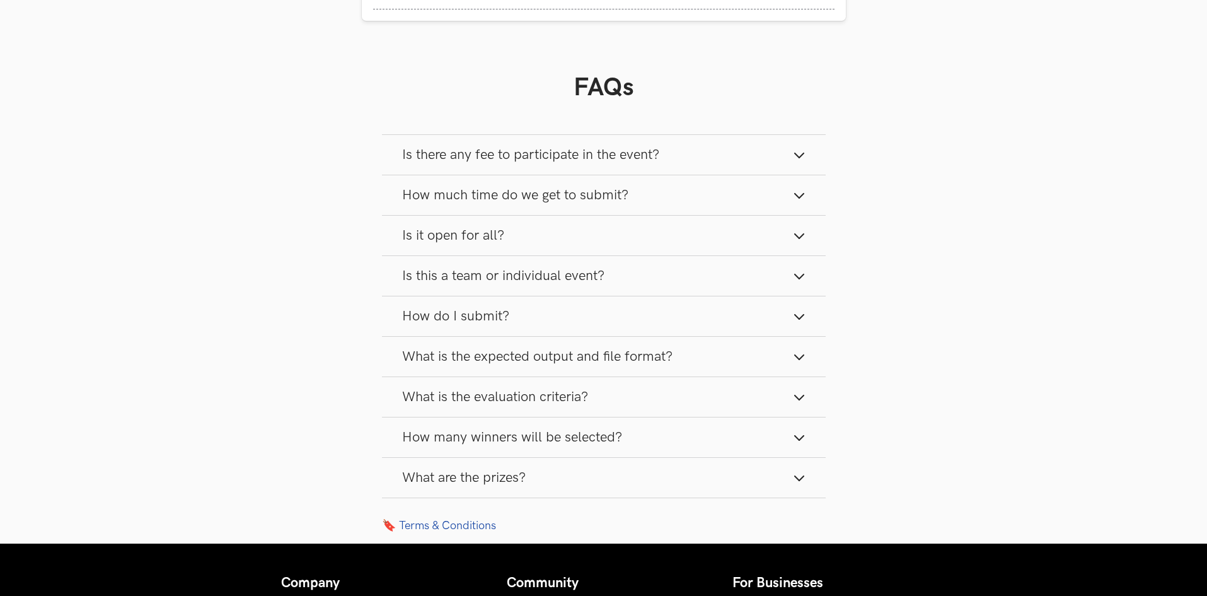
click at [427, 438] on span "How many winners will be selected?" at bounding box center [512, 437] width 220 height 17
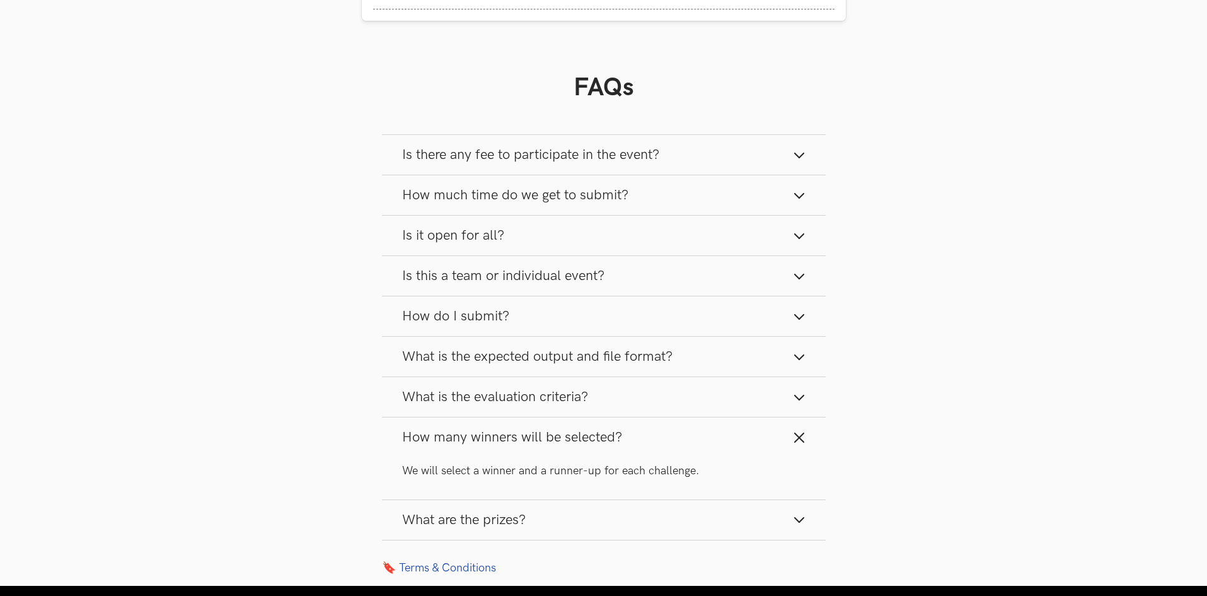
click at [427, 436] on span "How many winners will be selected?" at bounding box center [512, 437] width 220 height 17
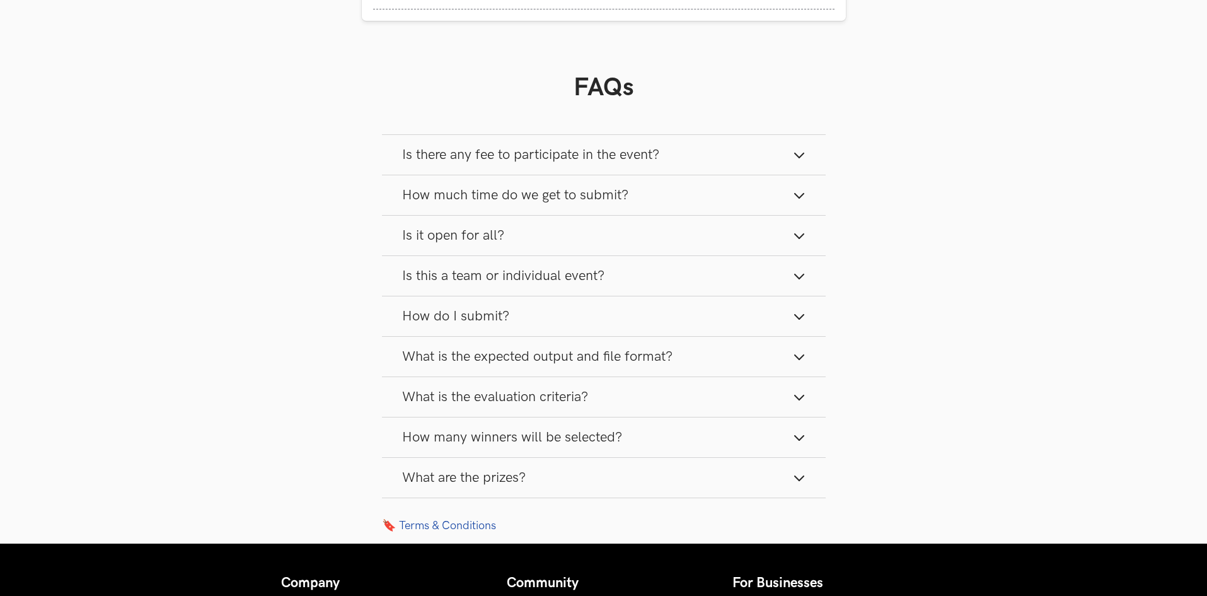
click at [478, 477] on span "What are the prizes?" at bounding box center [464, 477] width 124 height 17
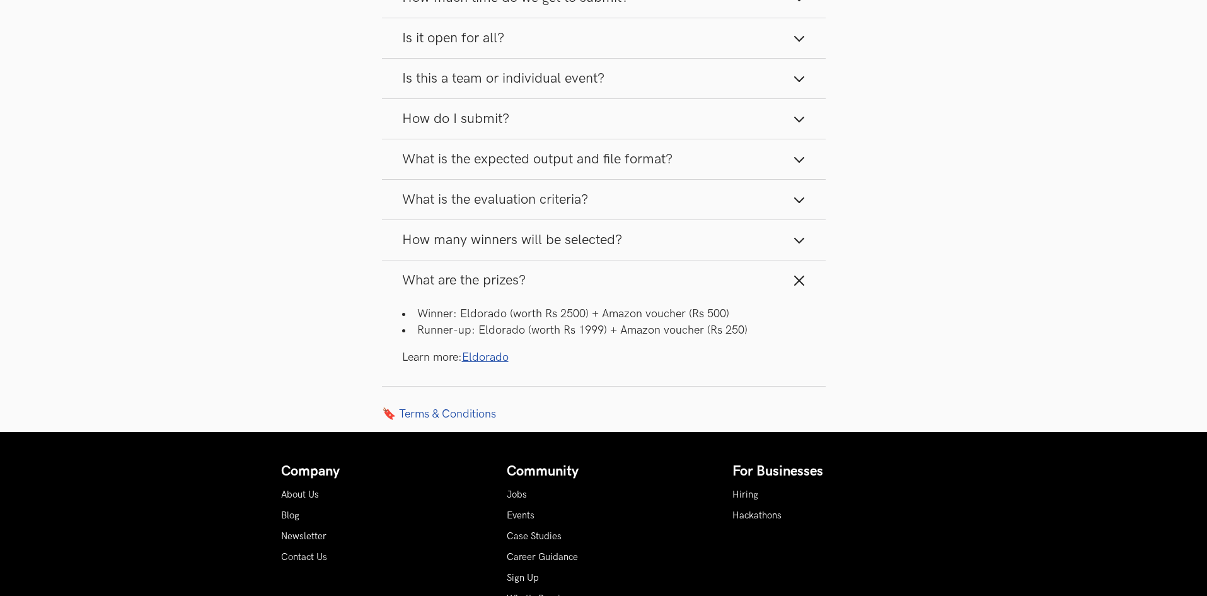
scroll to position [1625, 0]
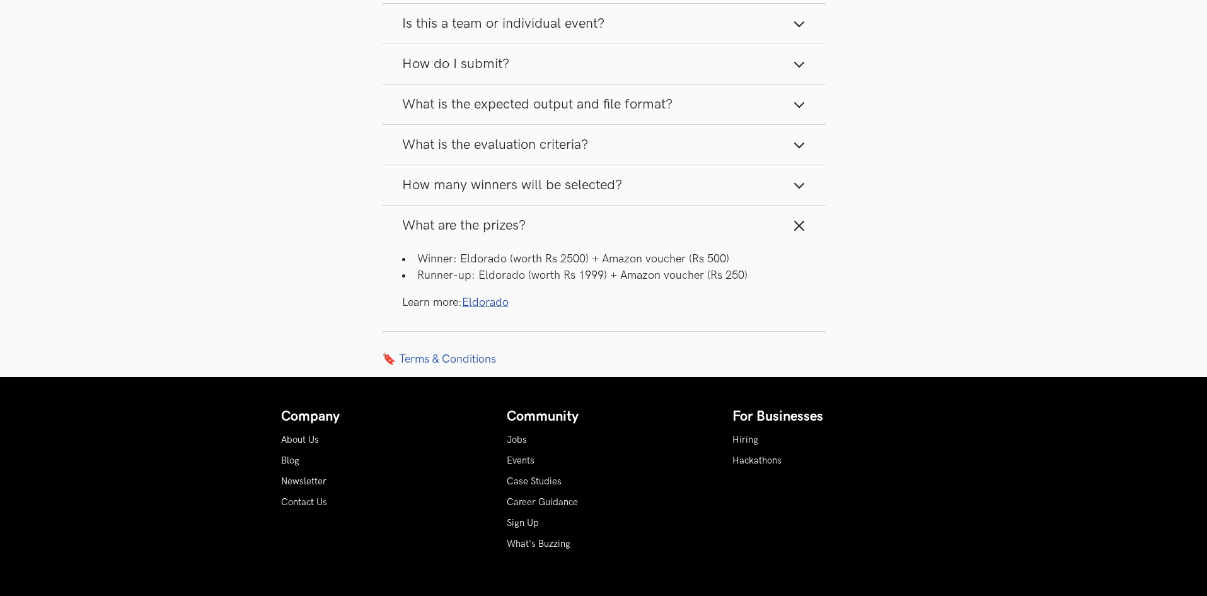
click at [477, 305] on link "Eldorado" at bounding box center [485, 302] width 47 height 13
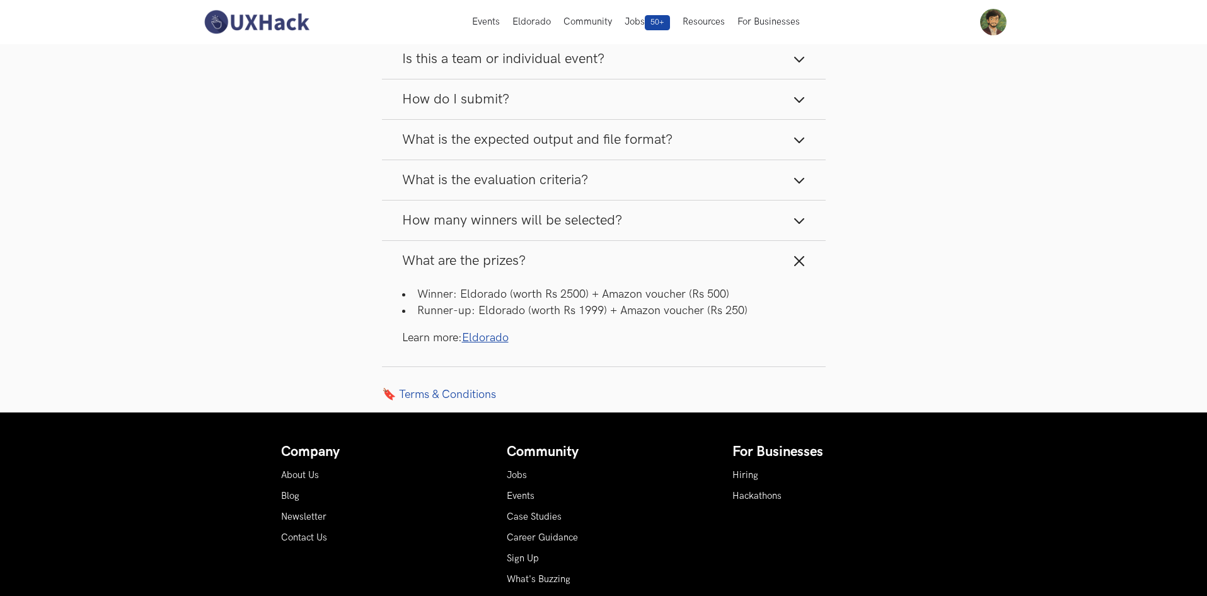
scroll to position [1562, 0]
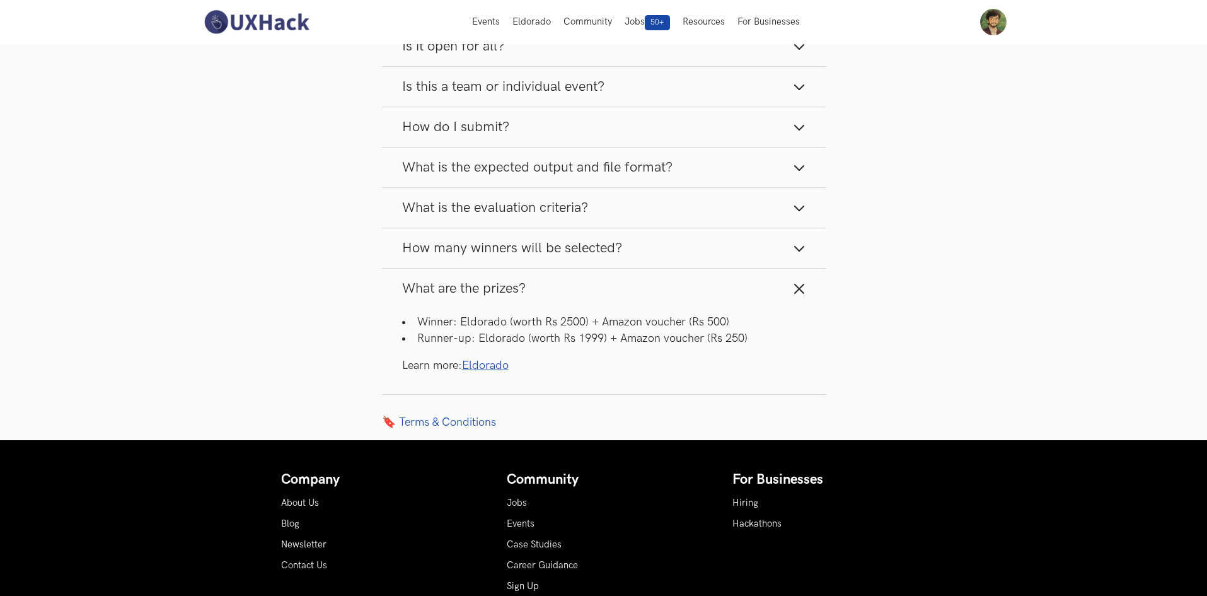
click at [447, 426] on link "🔖 Terms & Conditions" at bounding box center [604, 422] width 444 height 14
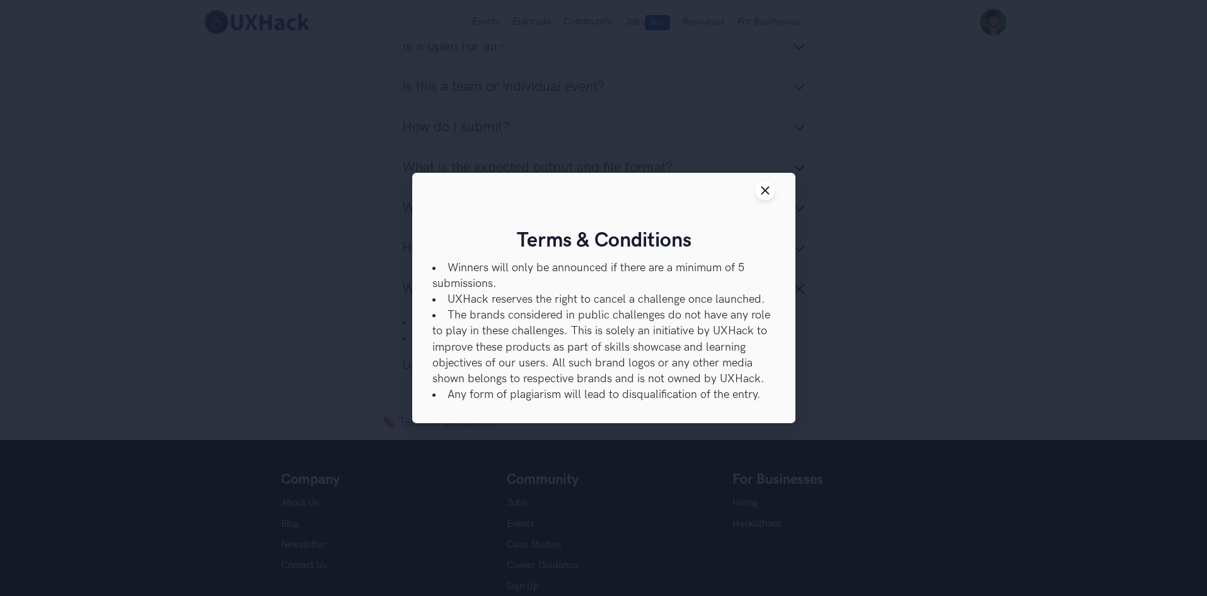
click at [763, 178] on header "Close modal window" at bounding box center [603, 190] width 383 height 35
click at [756, 192] on button "Close modal window" at bounding box center [765, 190] width 20 height 20
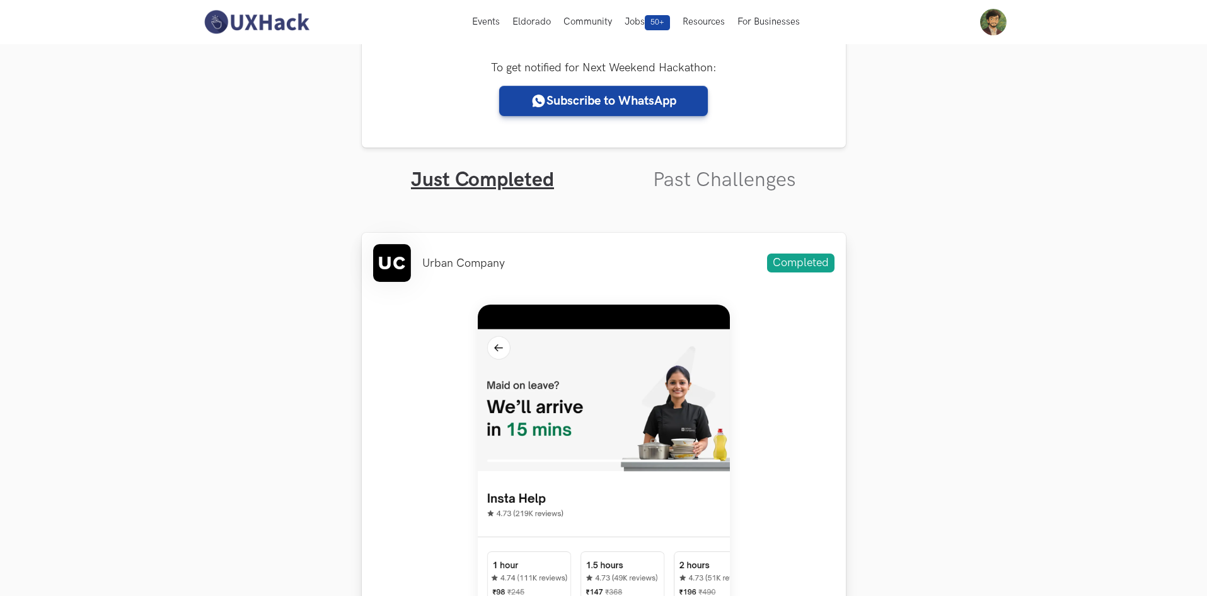
scroll to position [0, 0]
